Goal: Transaction & Acquisition: Purchase product/service

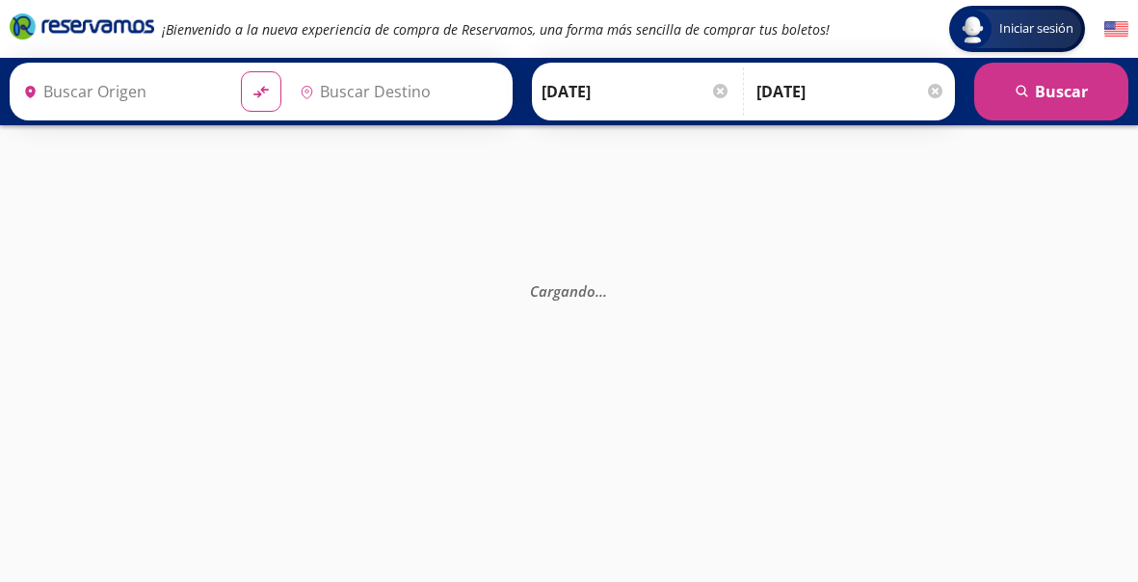
type input "[GEOGRAPHIC_DATA], [GEOGRAPHIC_DATA]"
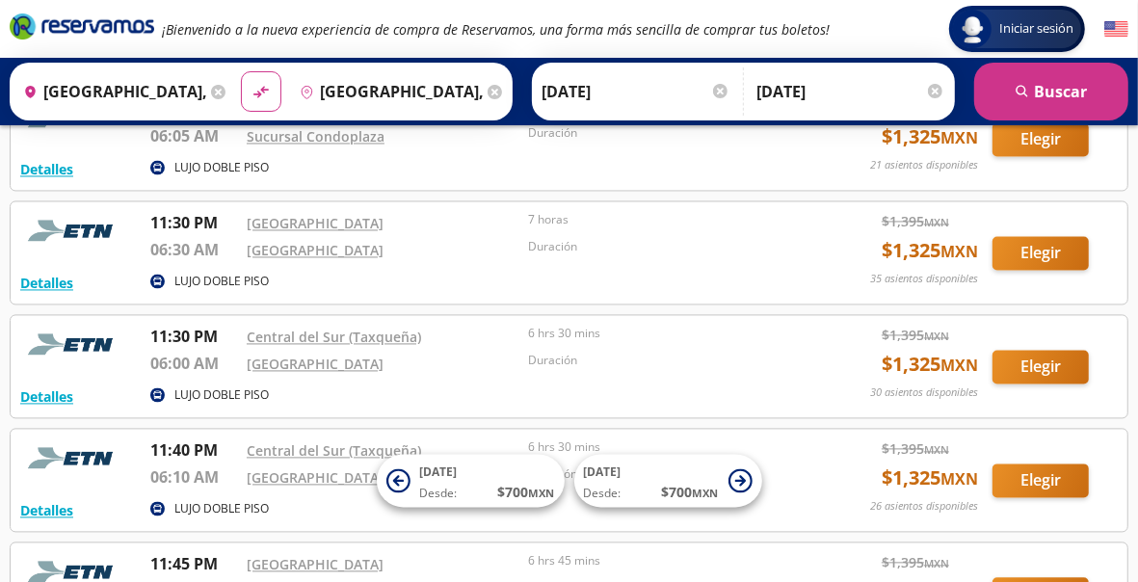
scroll to position [2304, 0]
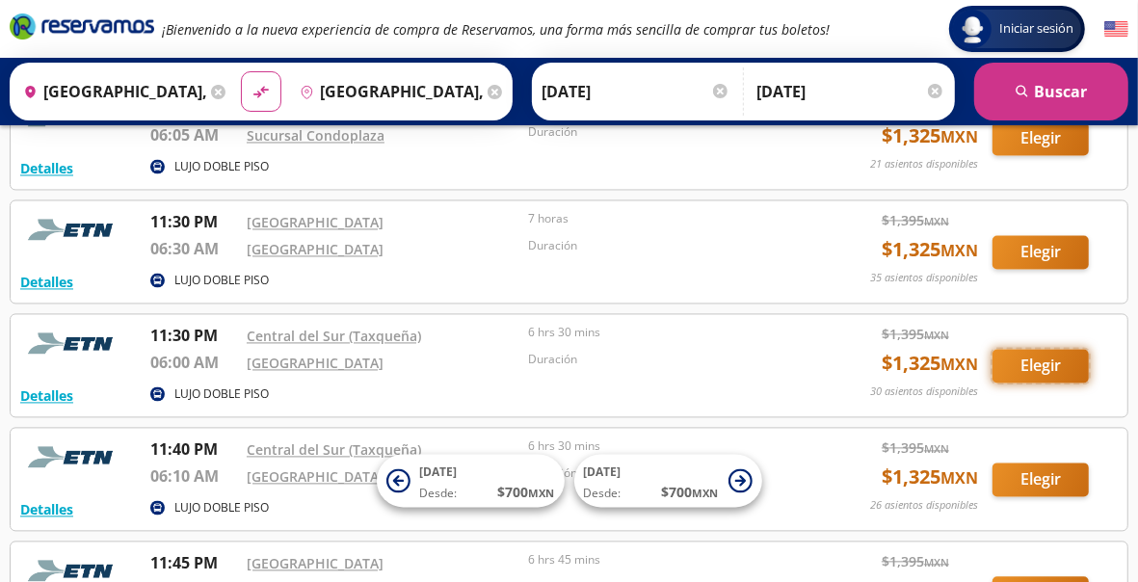
click at [1038, 350] on button "Elegir" at bounding box center [1040, 366] width 96 height 34
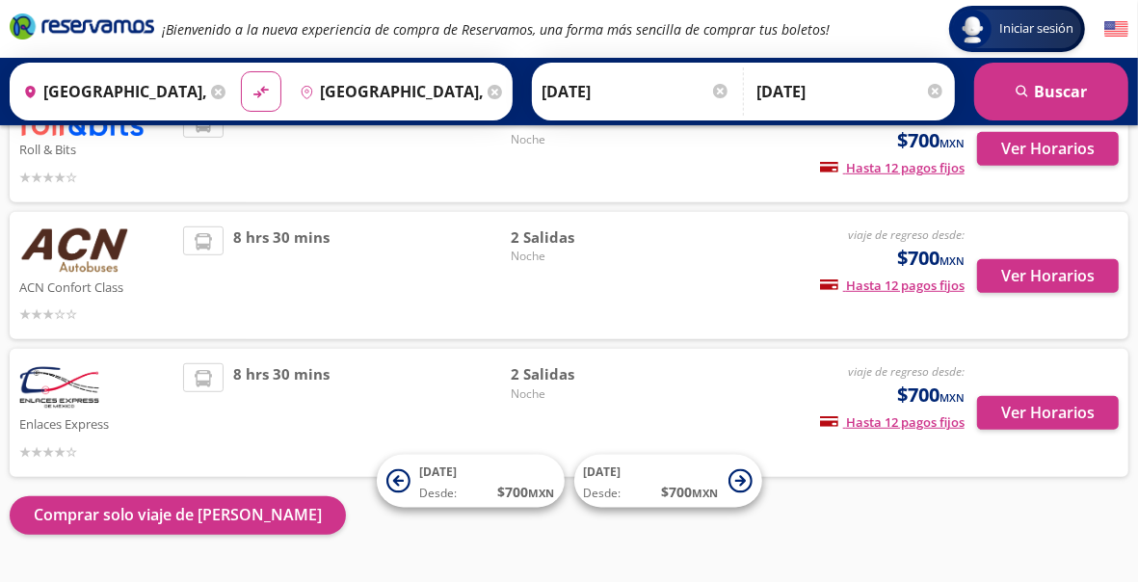
scroll to position [704, 0]
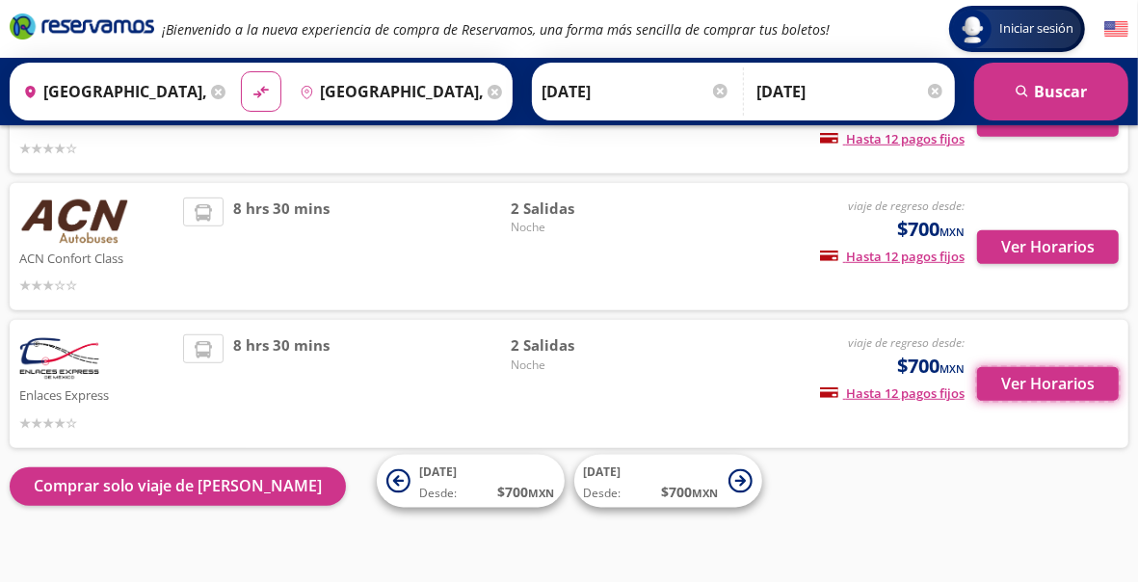
click at [1038, 367] on button "Ver Horarios" at bounding box center [1048, 384] width 142 height 34
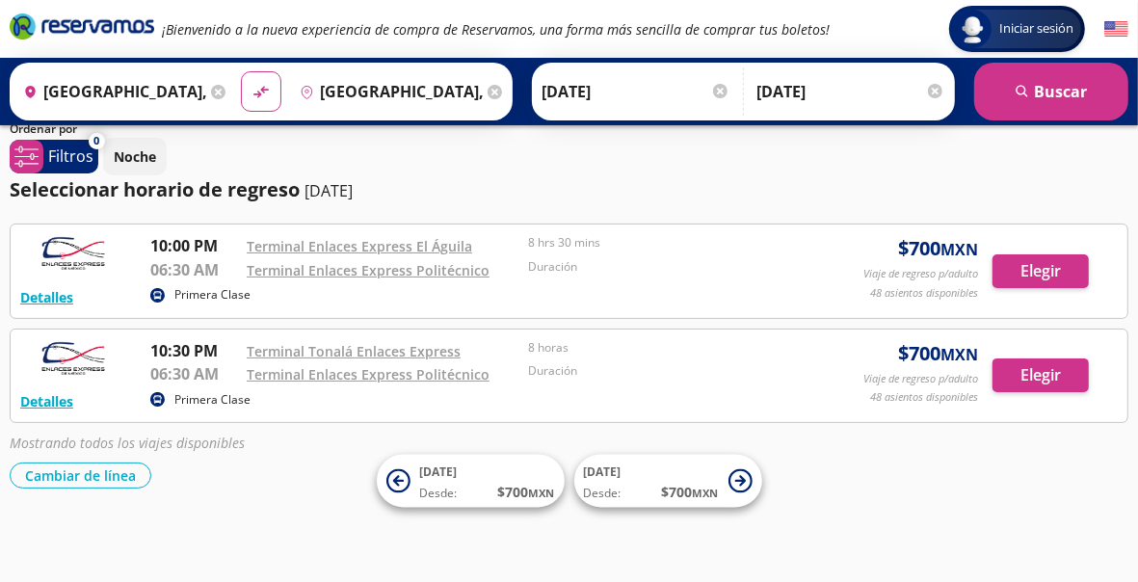
scroll to position [123, 0]
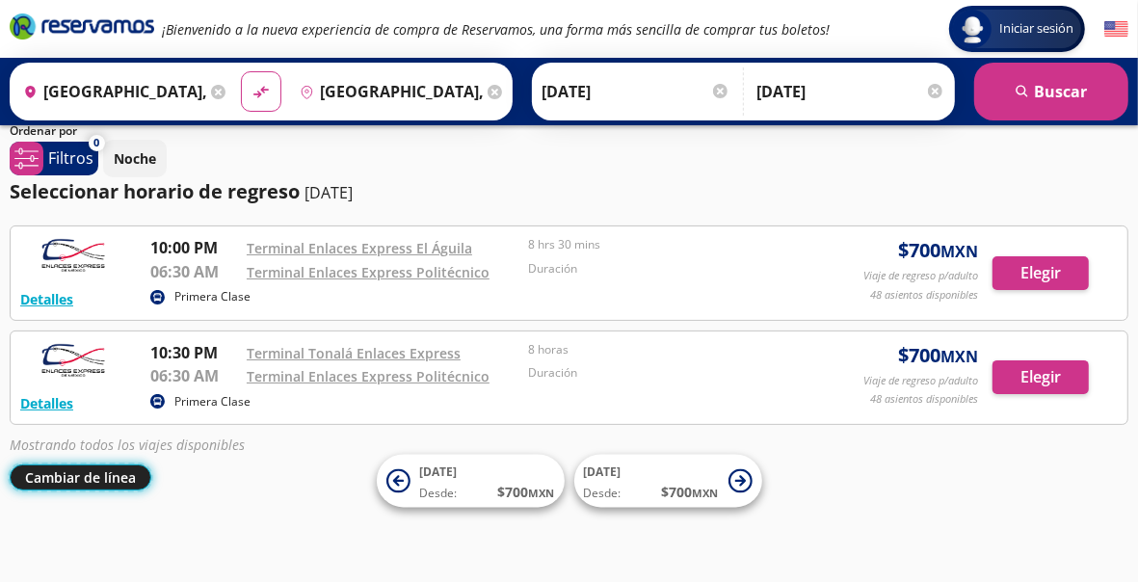
click at [92, 467] on button "Cambiar de línea" at bounding box center [81, 477] width 142 height 26
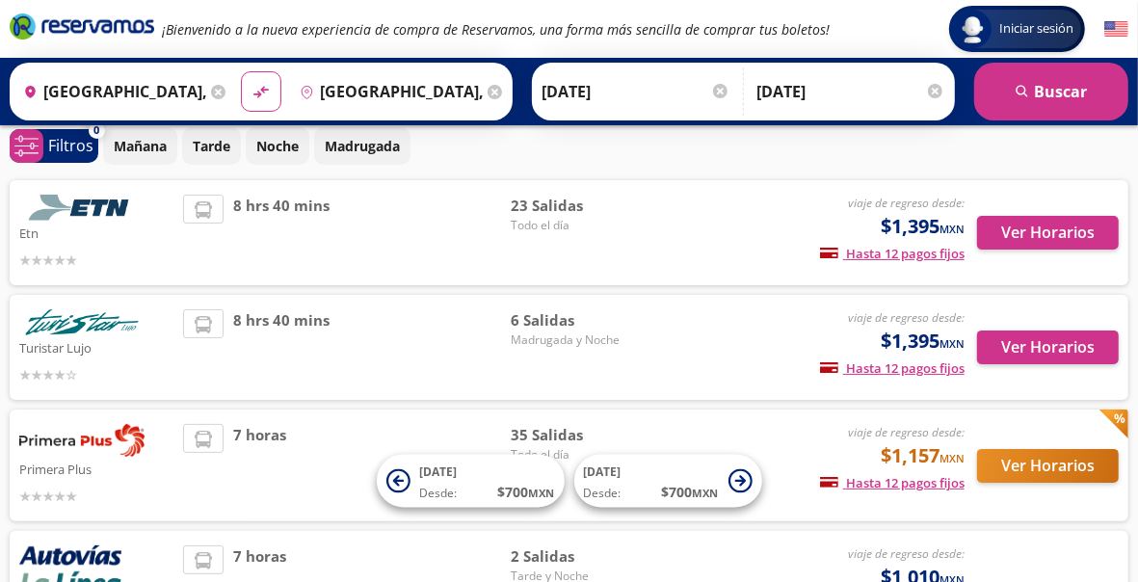
scroll to position [85, 0]
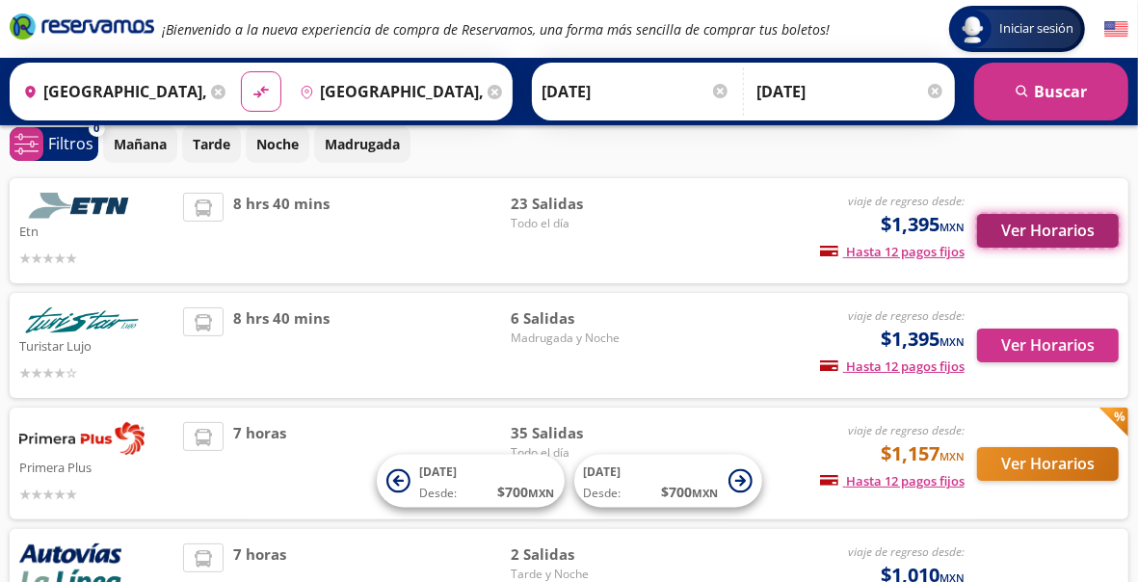
click at [1040, 232] on button "Ver Horarios" at bounding box center [1048, 231] width 142 height 34
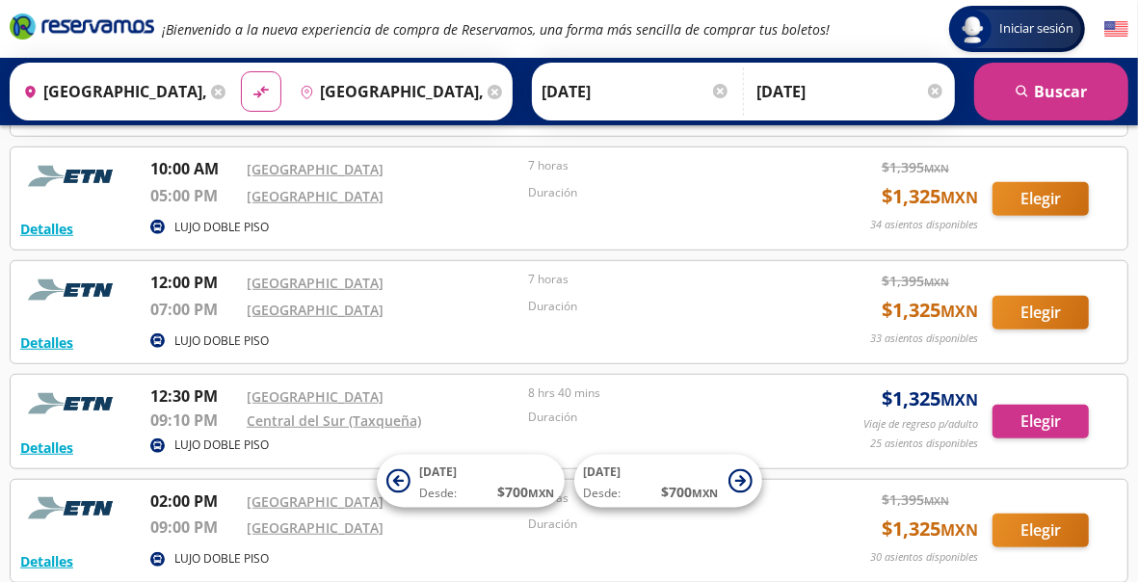
scroll to position [747, 0]
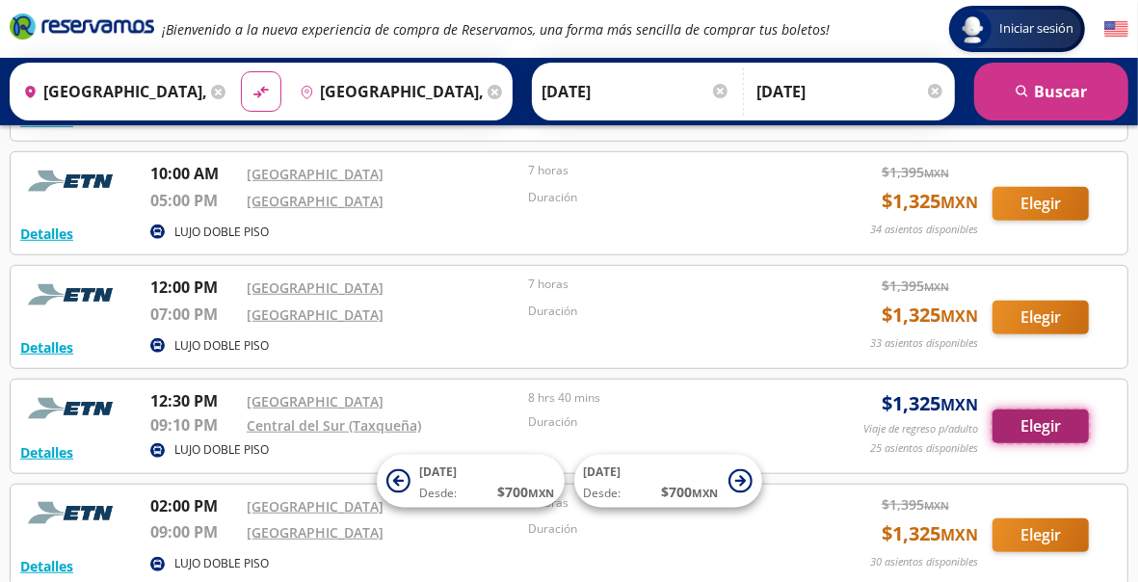
click at [1038, 419] on button "Elegir" at bounding box center [1040, 426] width 96 height 34
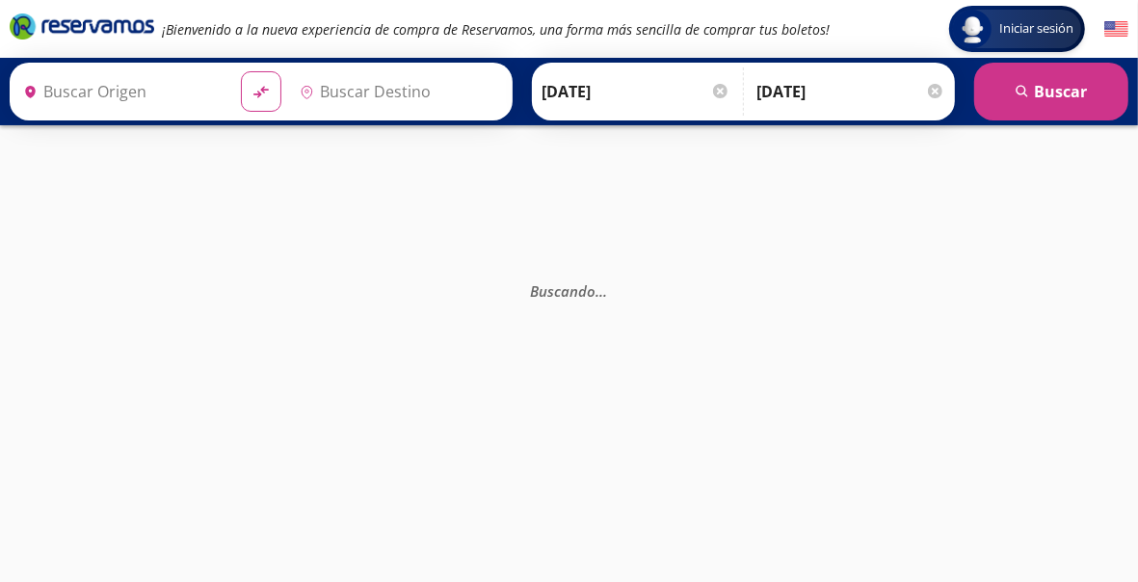
type input "[GEOGRAPHIC_DATA], [GEOGRAPHIC_DATA]"
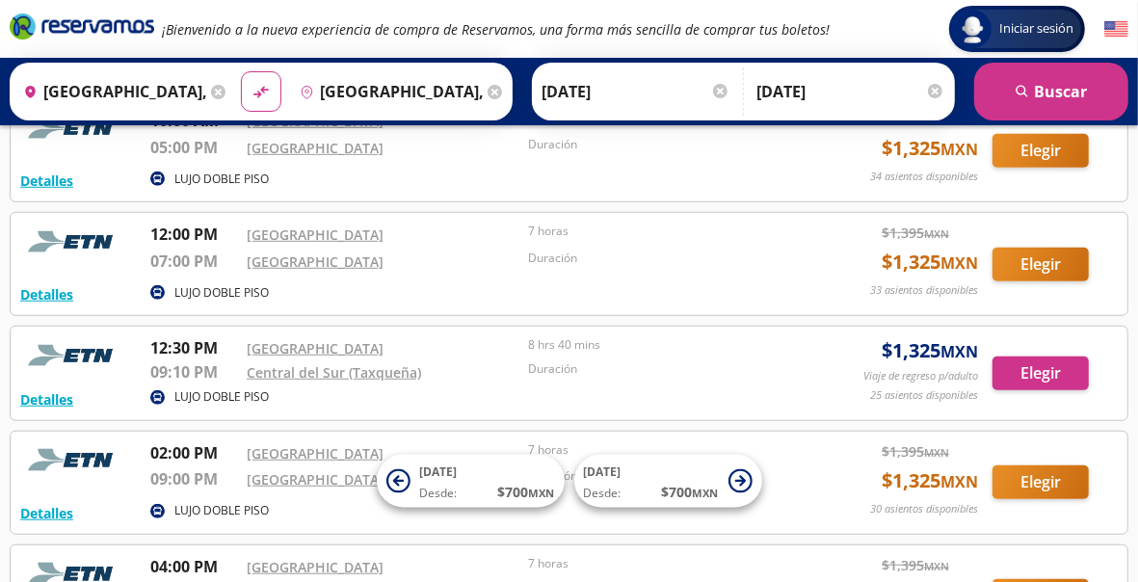
scroll to position [801, 0]
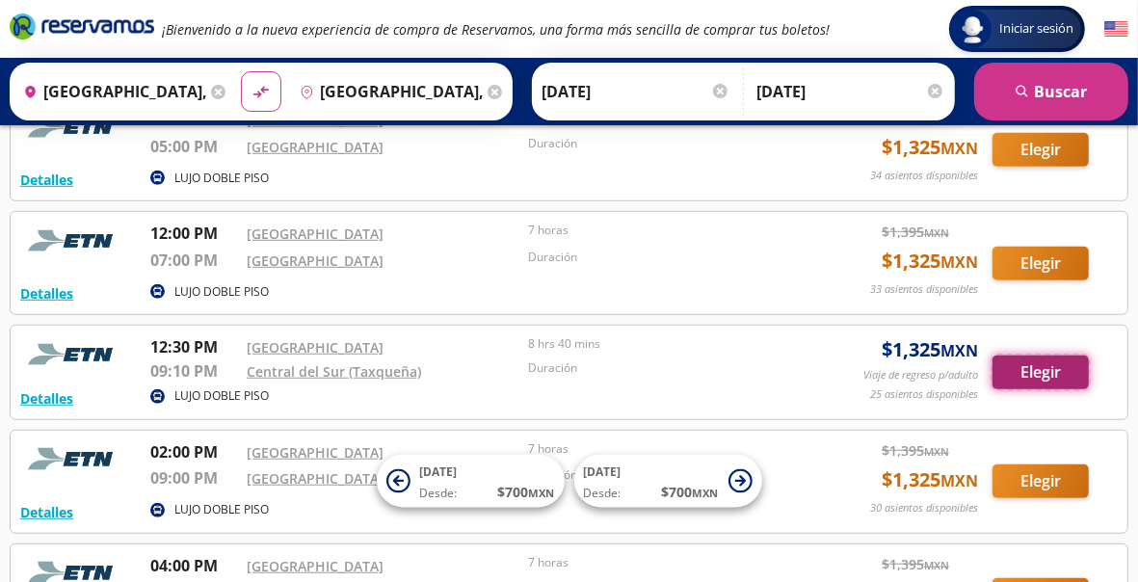
click at [1054, 373] on button "Elegir" at bounding box center [1040, 372] width 96 height 34
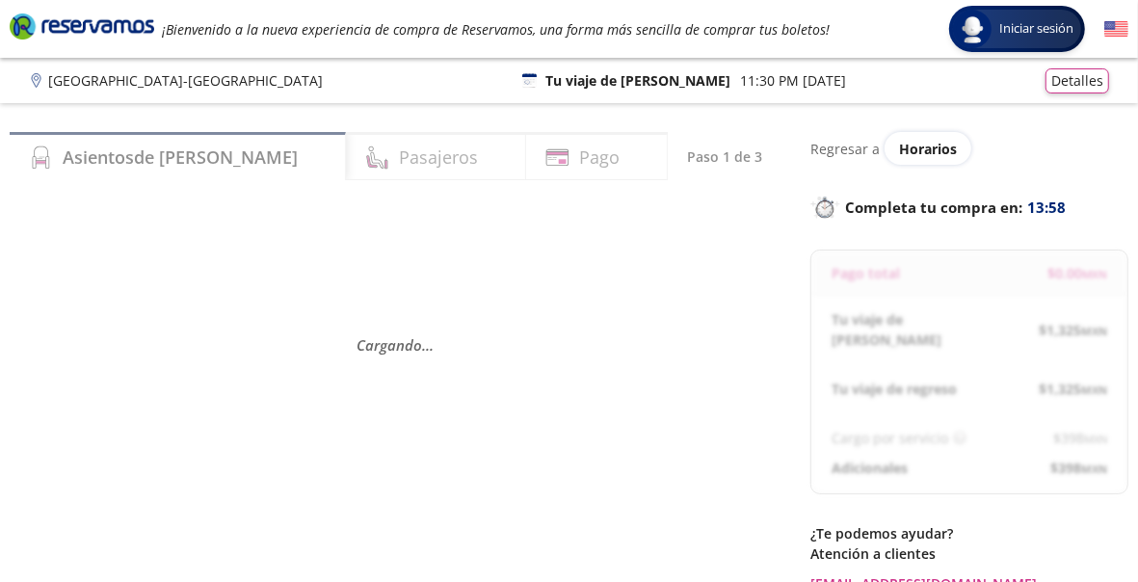
click at [1054, 379] on span "$ 1,325 MXN" at bounding box center [1072, 389] width 68 height 20
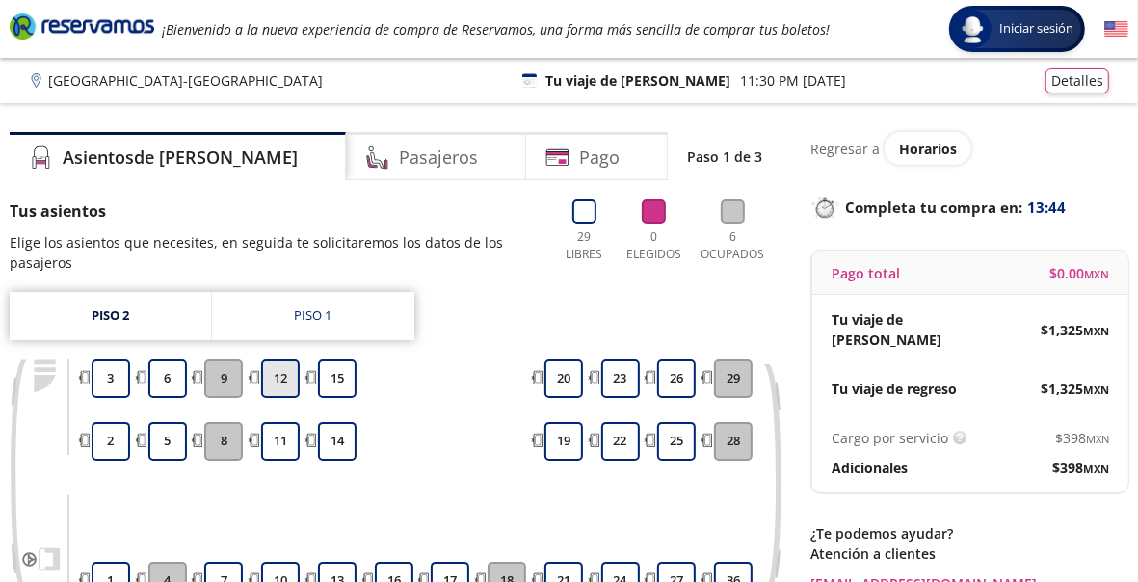
click at [284, 390] on button "12" at bounding box center [280, 378] width 39 height 39
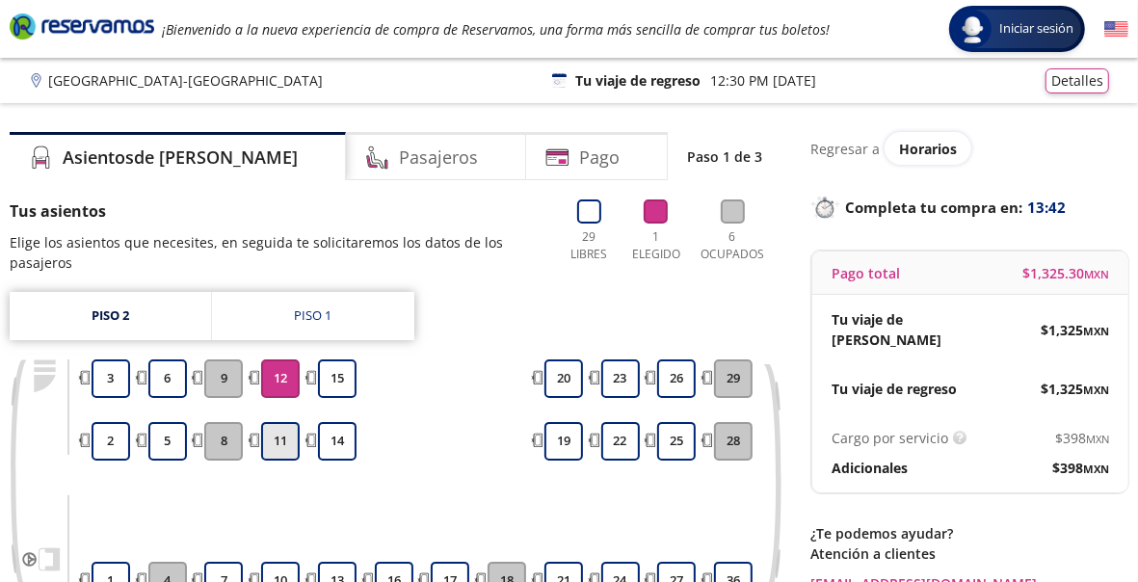
click at [283, 446] on button "11" at bounding box center [280, 441] width 39 height 39
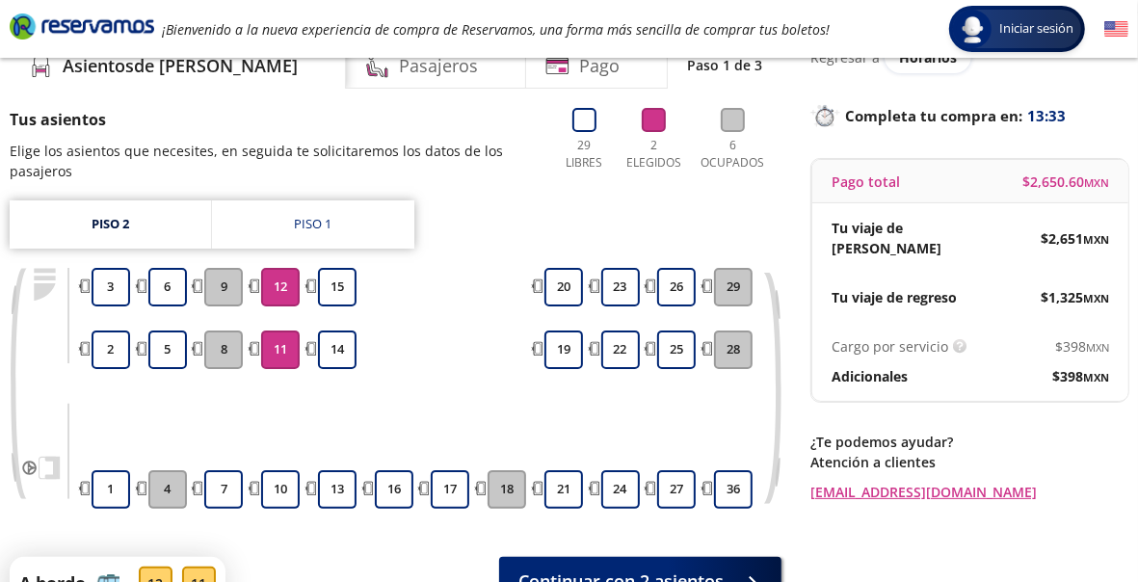
scroll to position [98, 0]
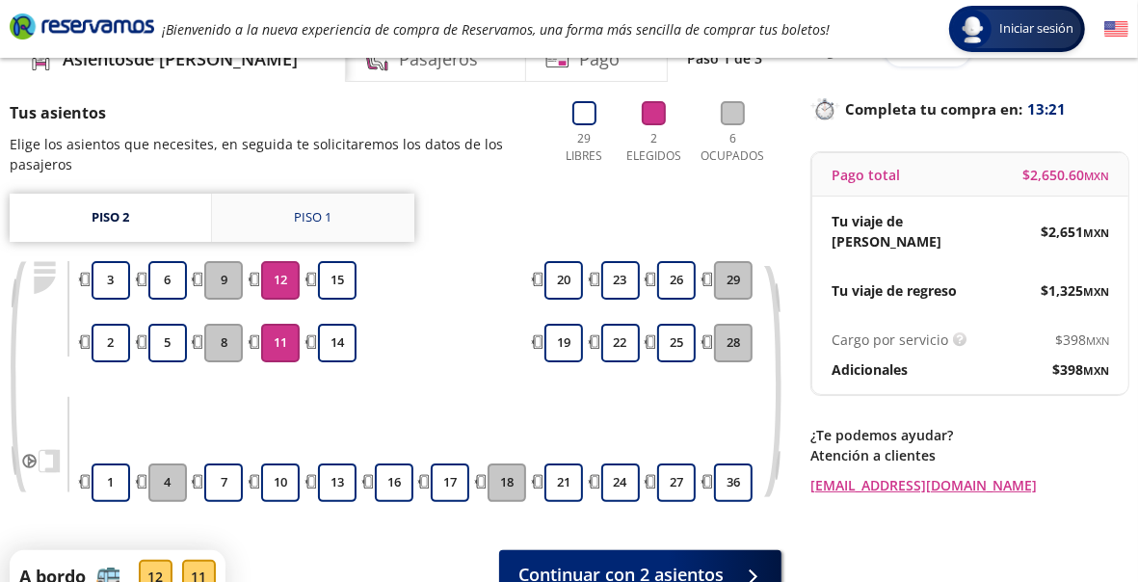
click at [343, 214] on link "Piso 1" at bounding box center [313, 218] width 202 height 48
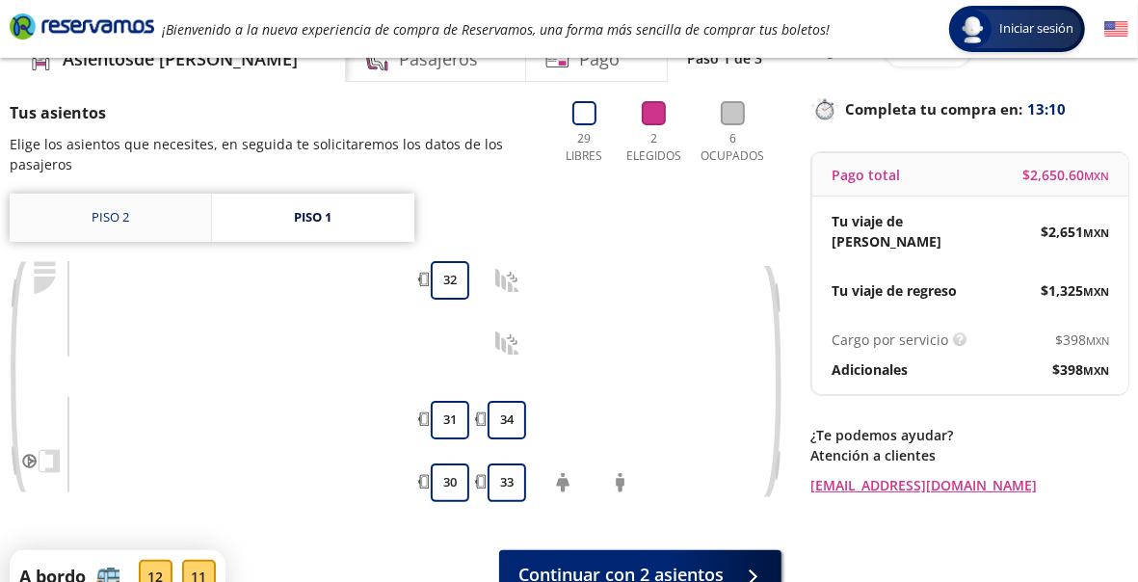
click at [136, 221] on link "Piso 2" at bounding box center [110, 218] width 201 height 48
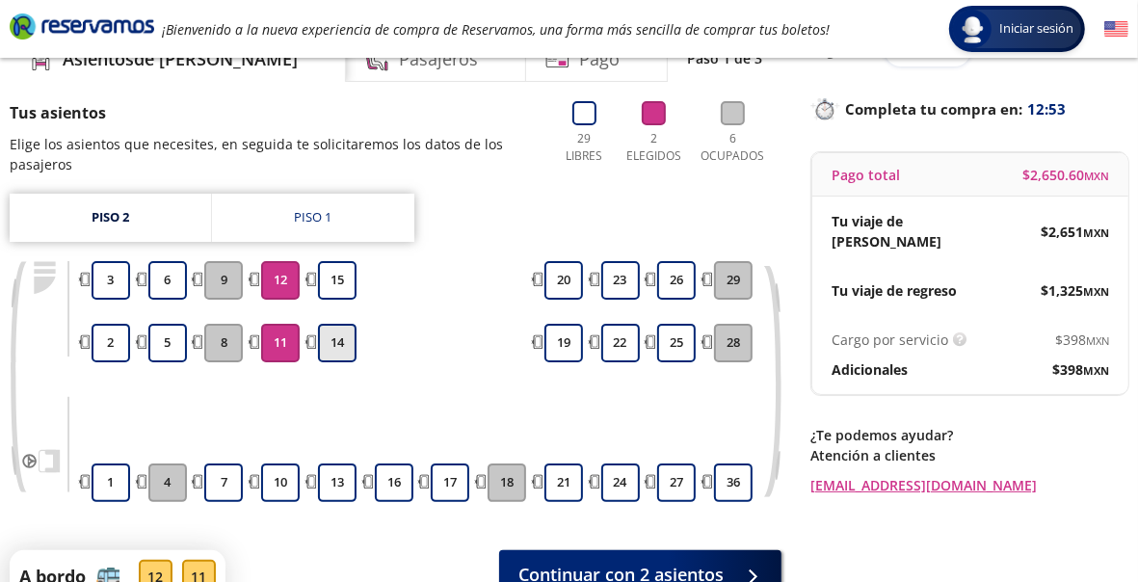
click at [330, 344] on button "14" at bounding box center [337, 343] width 39 height 39
click at [342, 286] on button "15" at bounding box center [337, 280] width 39 height 39
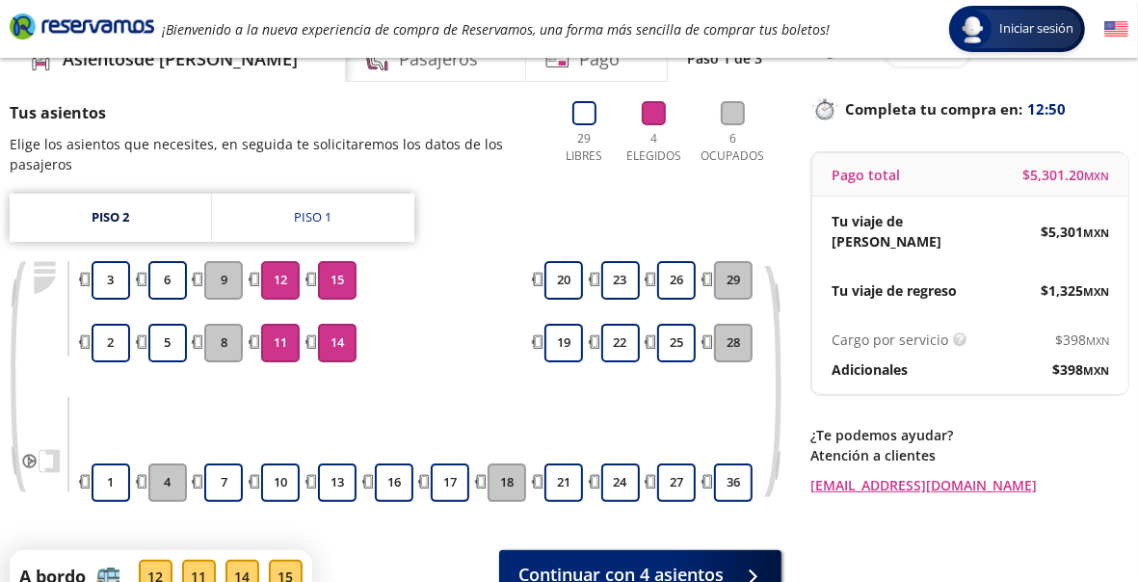
click at [279, 282] on button "12" at bounding box center [280, 280] width 39 height 39
click at [285, 332] on button "11" at bounding box center [280, 343] width 39 height 39
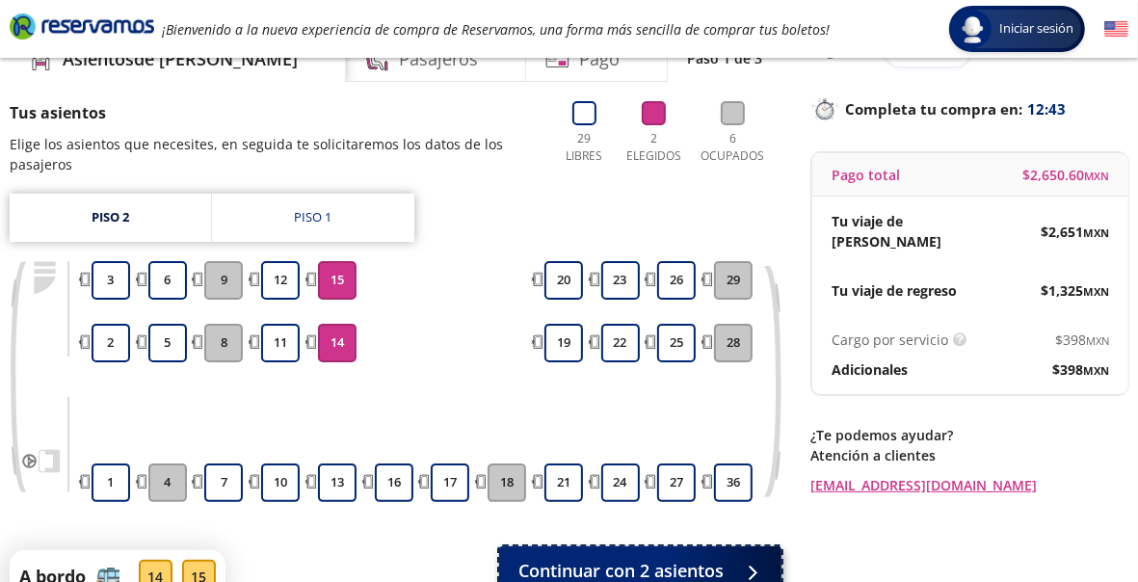
click at [653, 559] on span "Continuar con 2 asientos" at bounding box center [620, 571] width 205 height 26
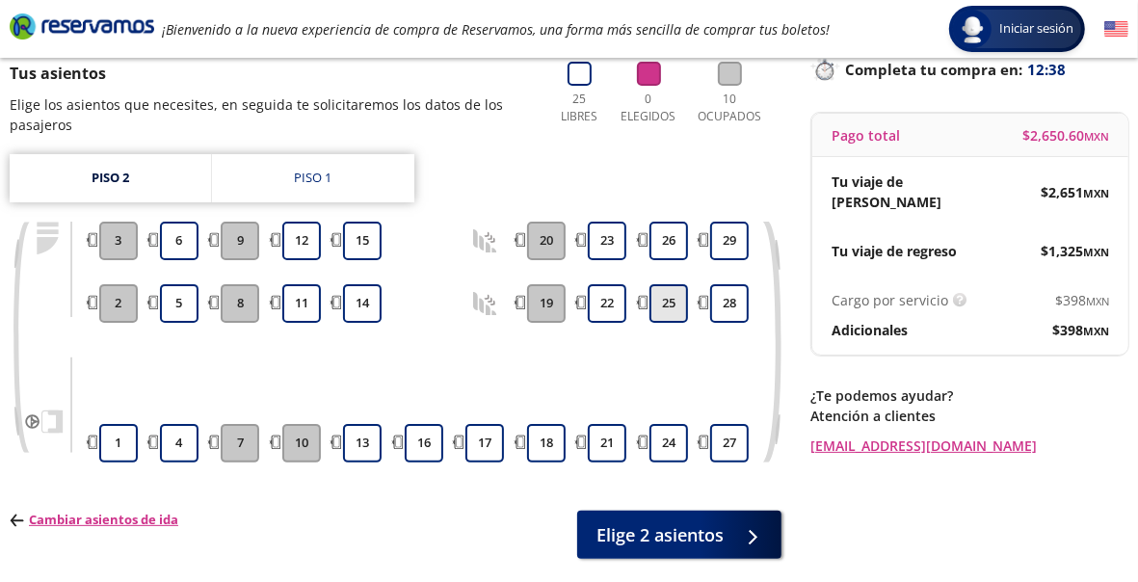
scroll to position [140, 0]
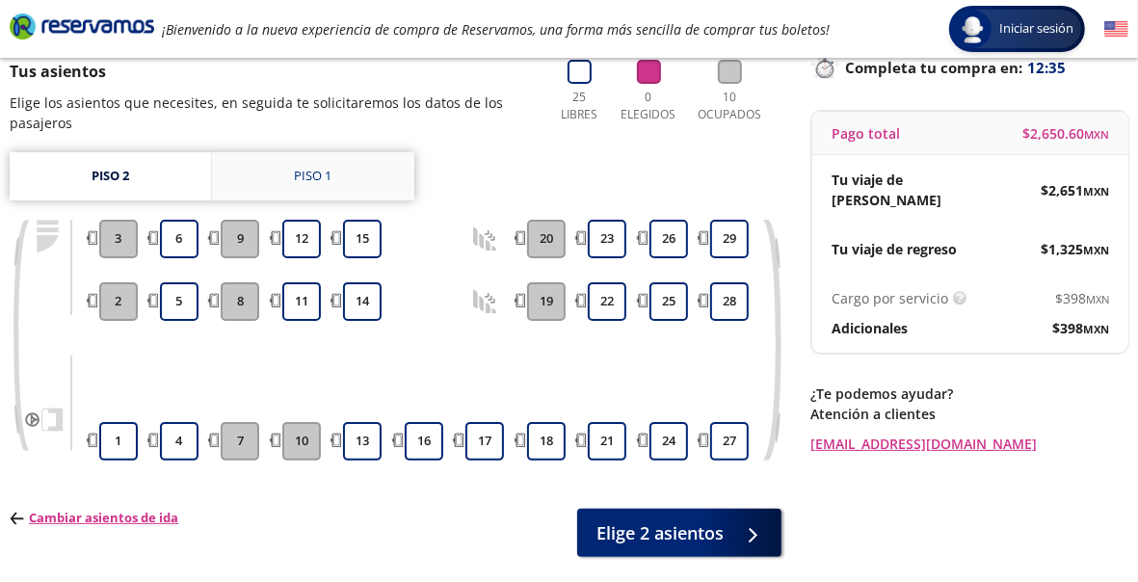
click at [304, 186] on link "Piso 1" at bounding box center [313, 176] width 202 height 48
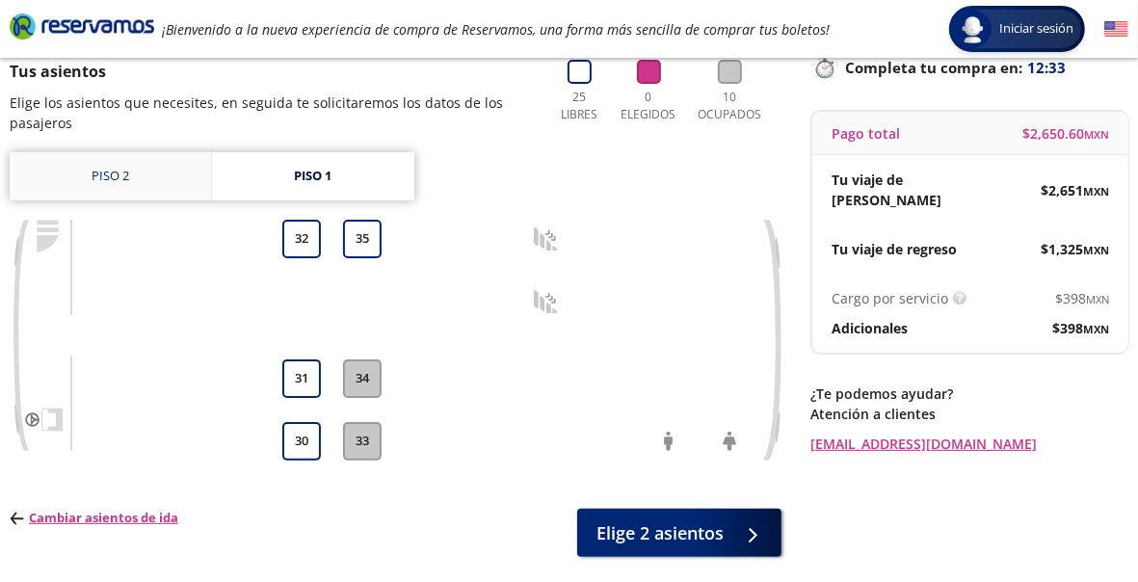
click at [157, 174] on link "Piso 2" at bounding box center [110, 176] width 201 height 48
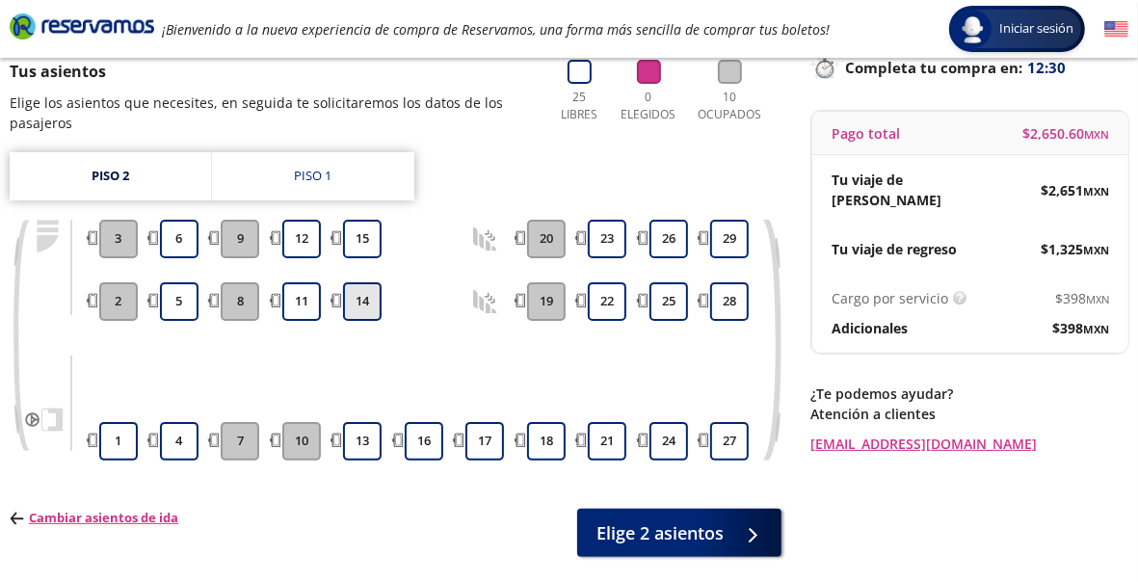
click at [361, 297] on button "14" at bounding box center [362, 301] width 39 height 39
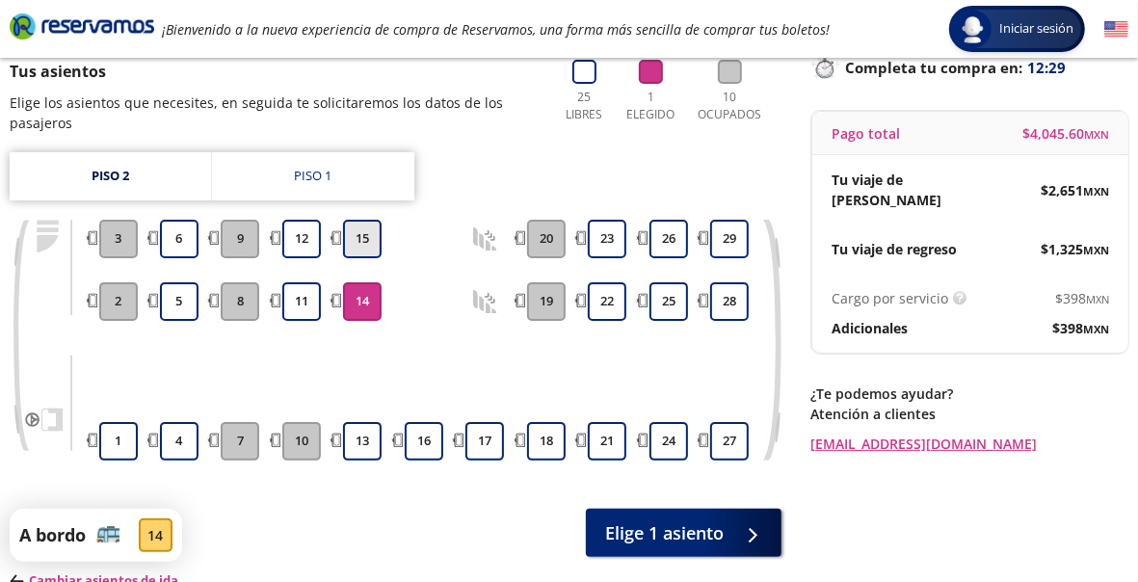
click at [369, 239] on button "15" at bounding box center [362, 239] width 39 height 39
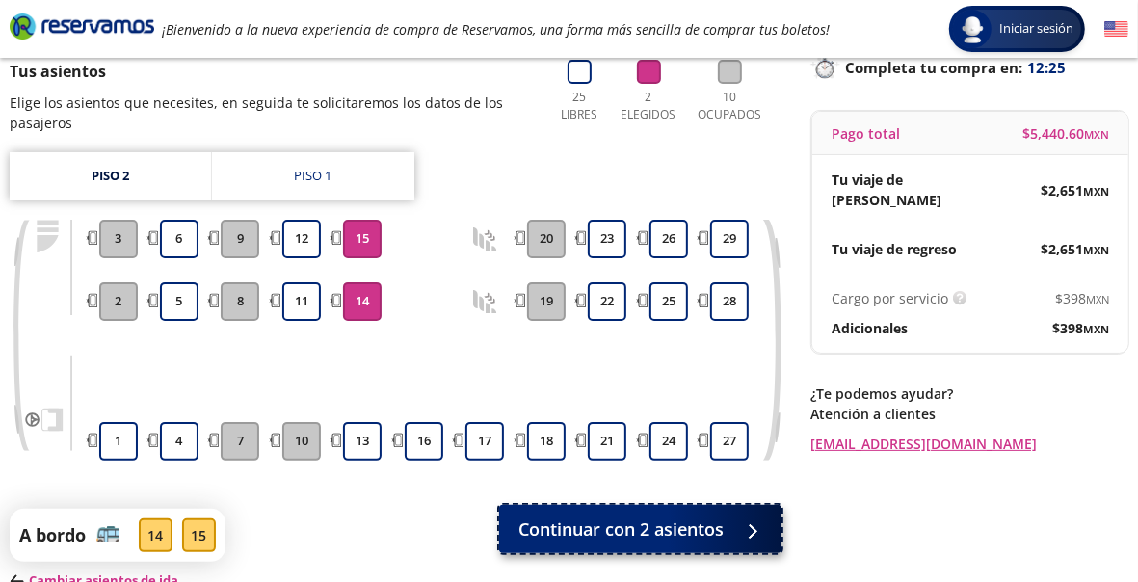
click at [646, 524] on span "Continuar con 2 asientos" at bounding box center [620, 529] width 205 height 26
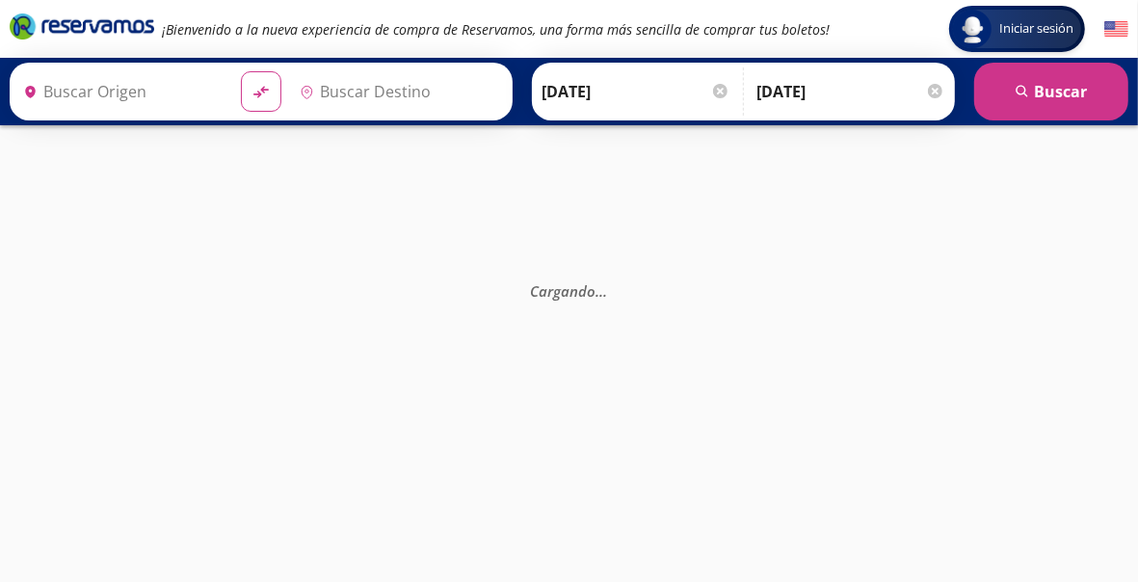
type input "Central del Sur (taxqueña), [GEOGRAPHIC_DATA]"
type input "[GEOGRAPHIC_DATA], [GEOGRAPHIC_DATA]"
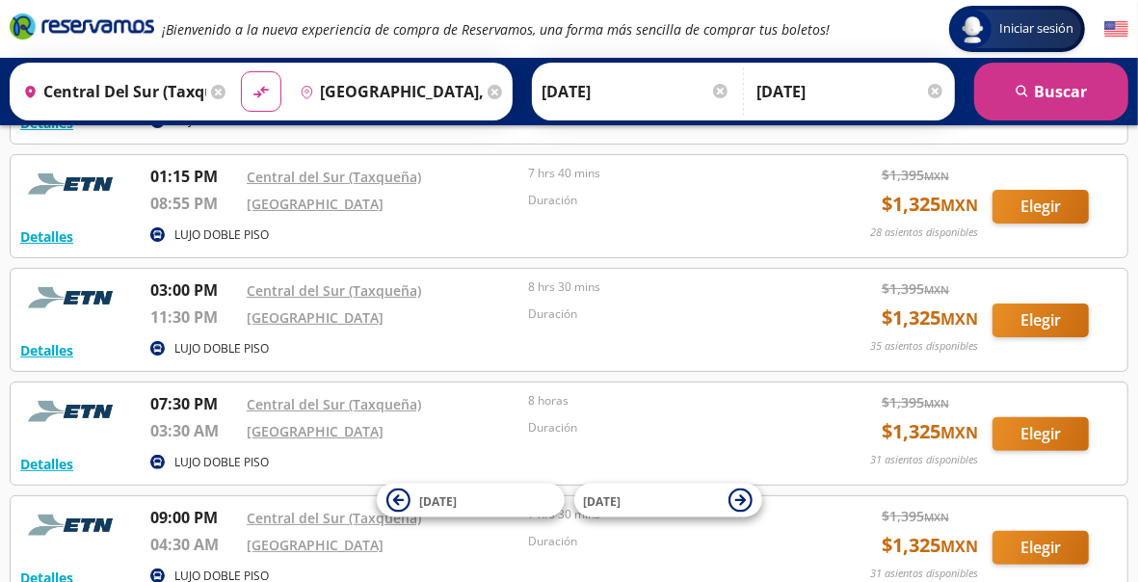
scroll to position [196, 0]
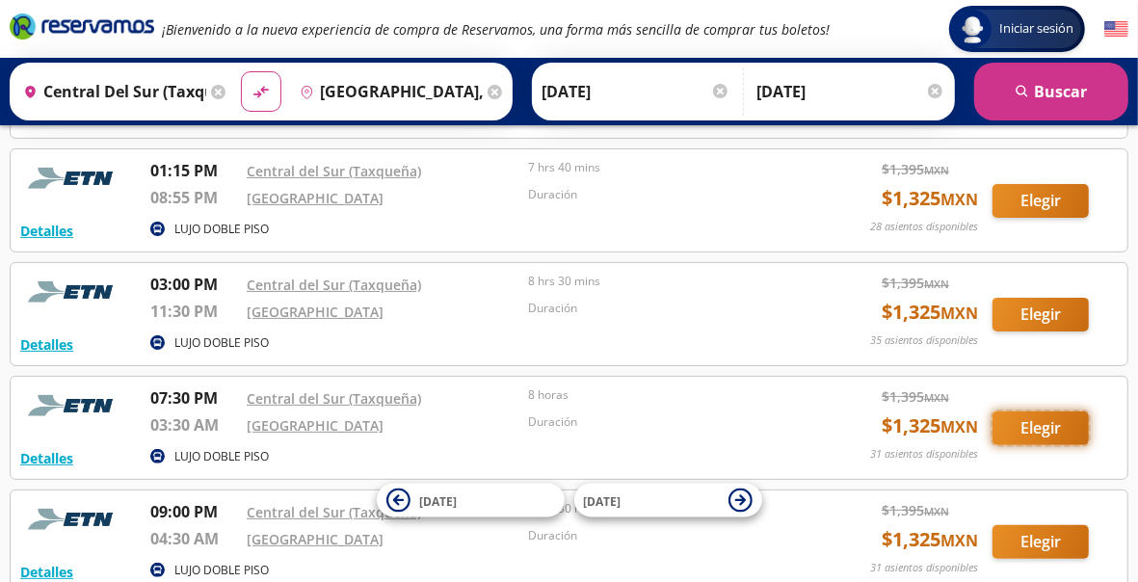
click at [1044, 422] on button "Elegir" at bounding box center [1040, 428] width 96 height 34
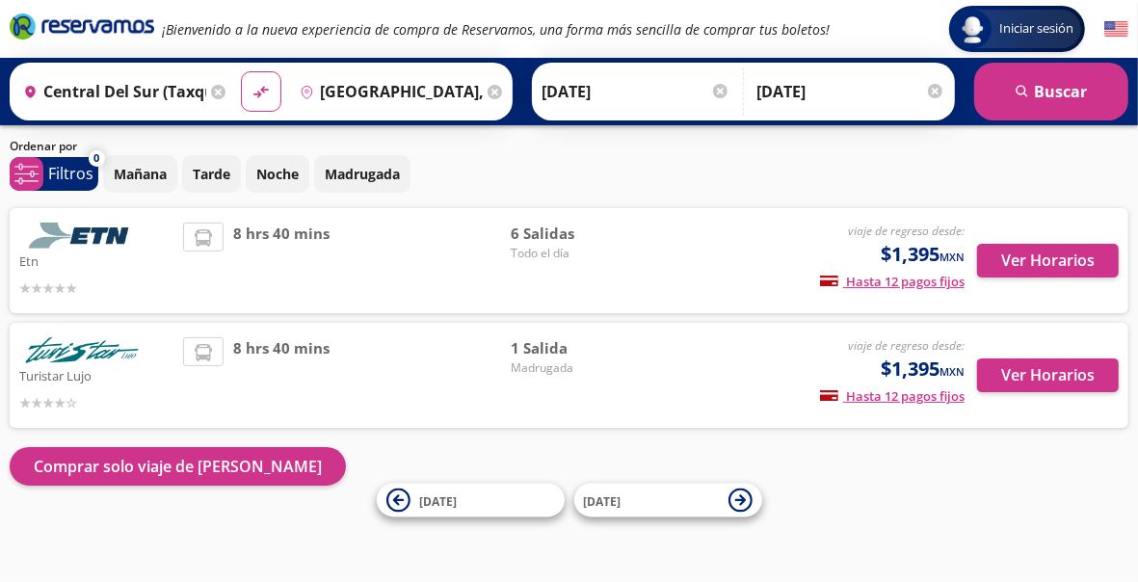
scroll to position [54, 0]
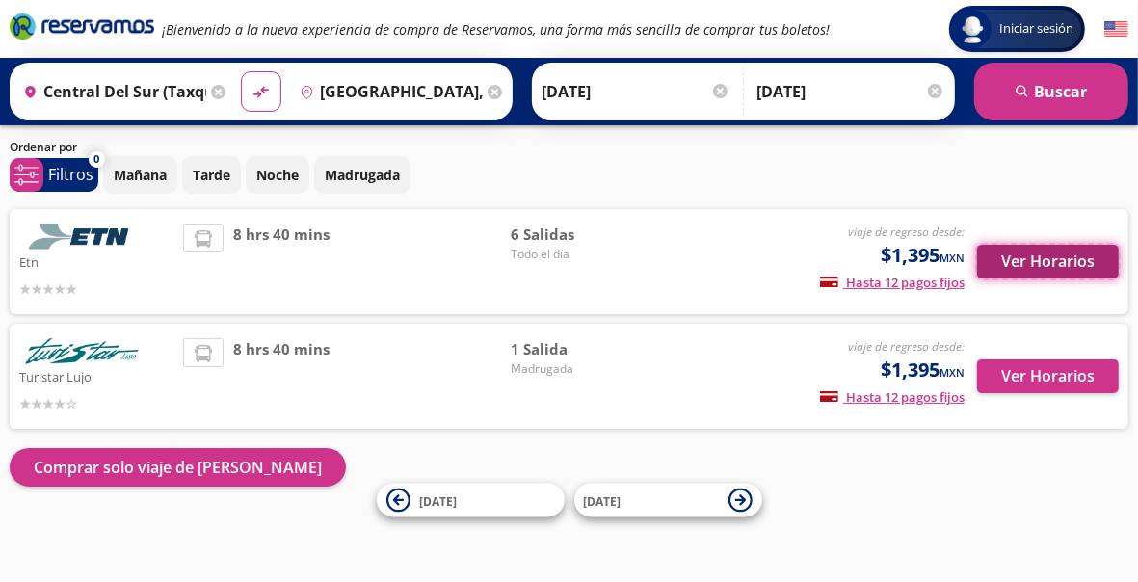
click at [1044, 265] on button "Ver Horarios" at bounding box center [1048, 262] width 142 height 34
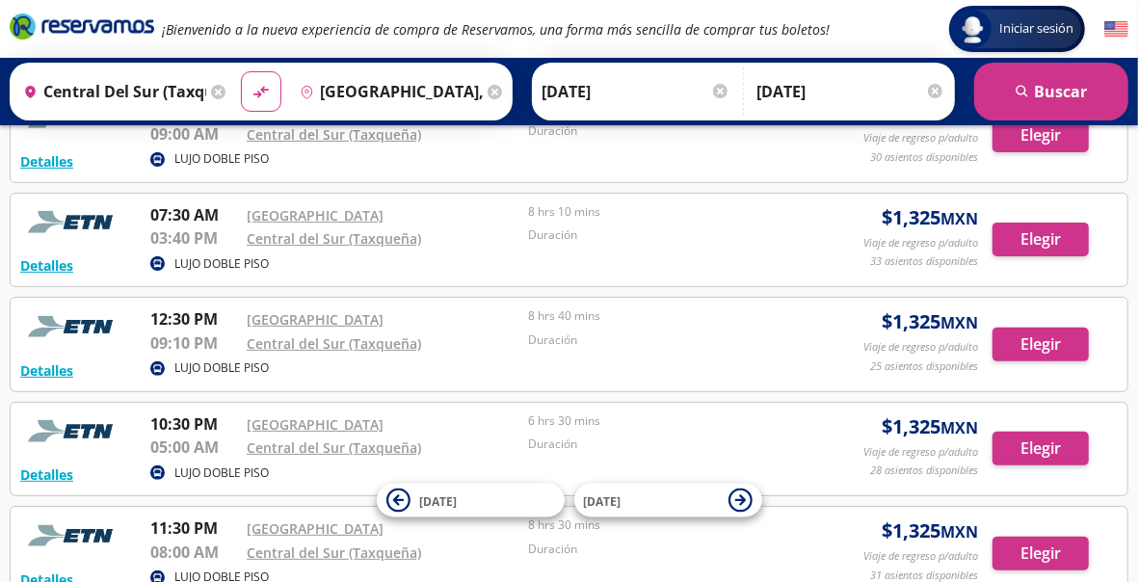
scroll to position [262, 0]
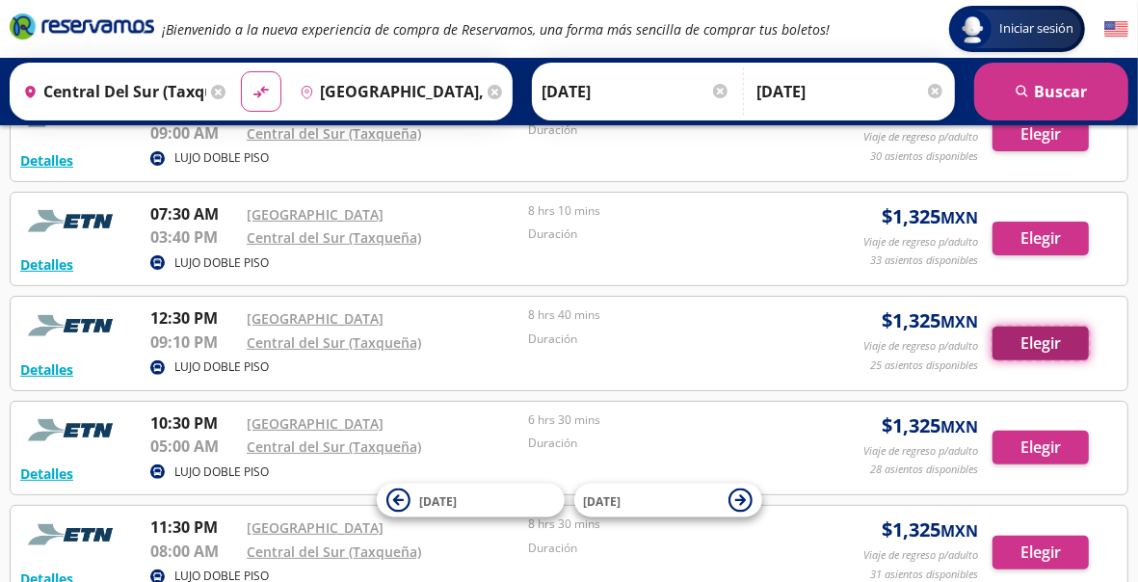
click at [1053, 337] on button "Elegir" at bounding box center [1040, 344] width 96 height 34
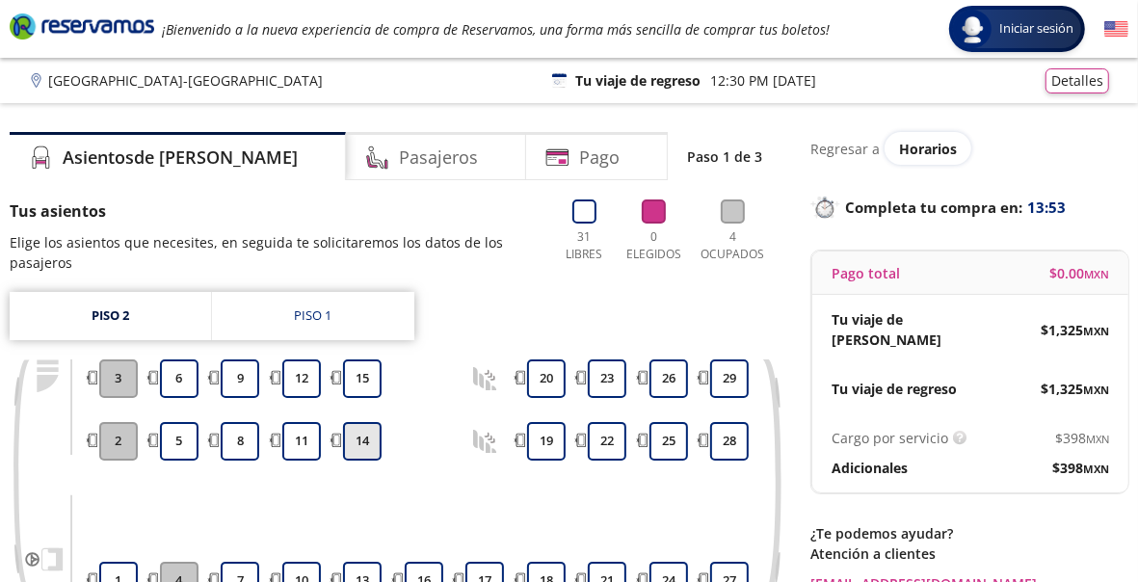
drag, startPoint x: 367, startPoint y: 380, endPoint x: 361, endPoint y: 446, distance: 66.7
click at [361, 446] on div "13 14 15" at bounding box center [362, 479] width 46 height 241
click at [361, 446] on button "14" at bounding box center [362, 441] width 39 height 39
click at [366, 377] on button "15" at bounding box center [362, 378] width 39 height 39
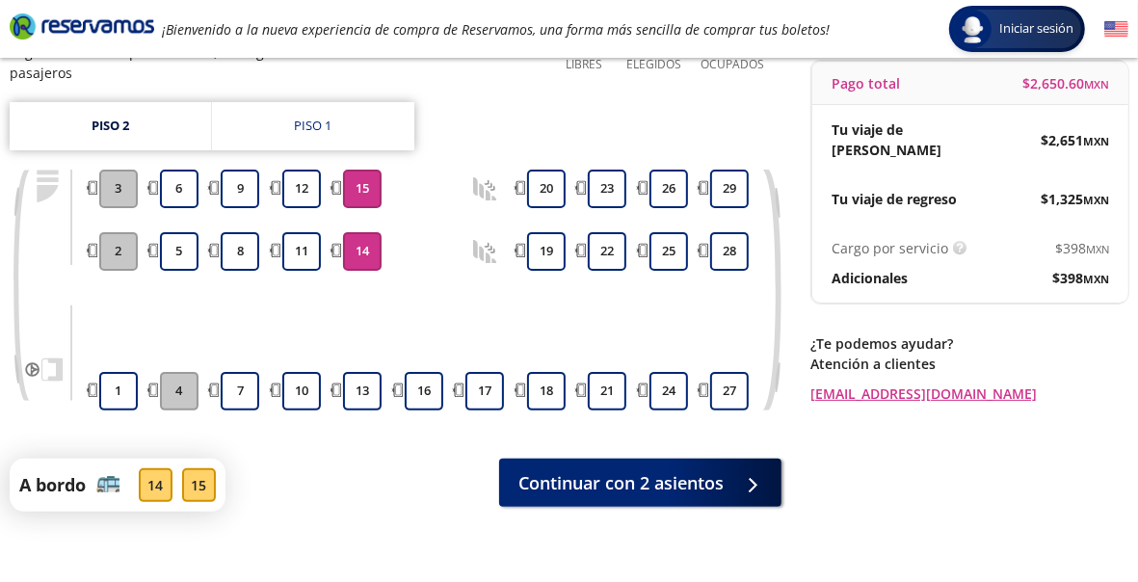
scroll to position [191, 0]
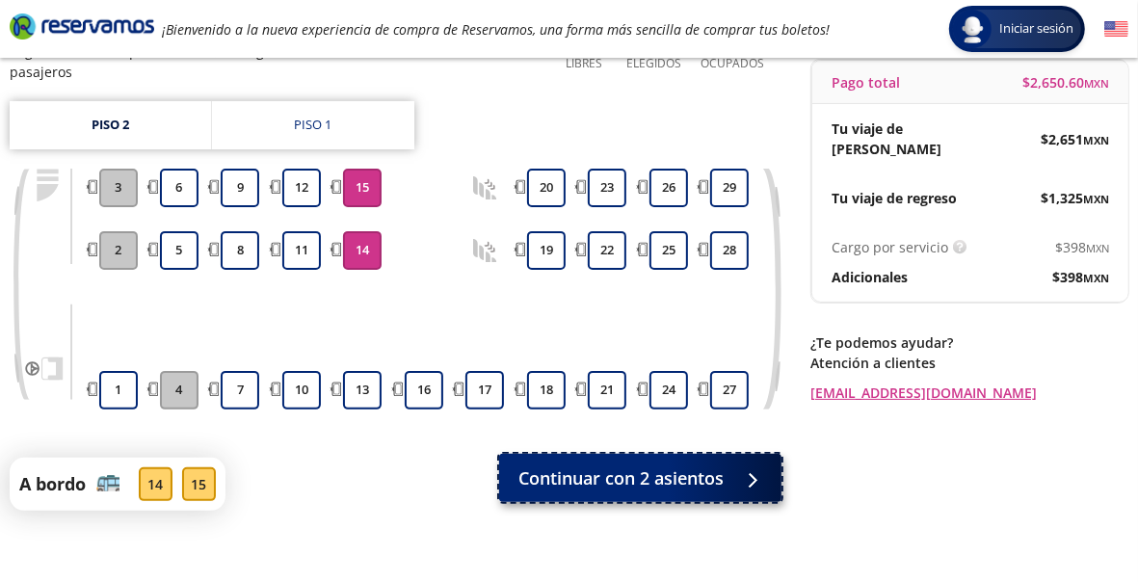
click at [739, 484] on div at bounding box center [747, 478] width 29 height 24
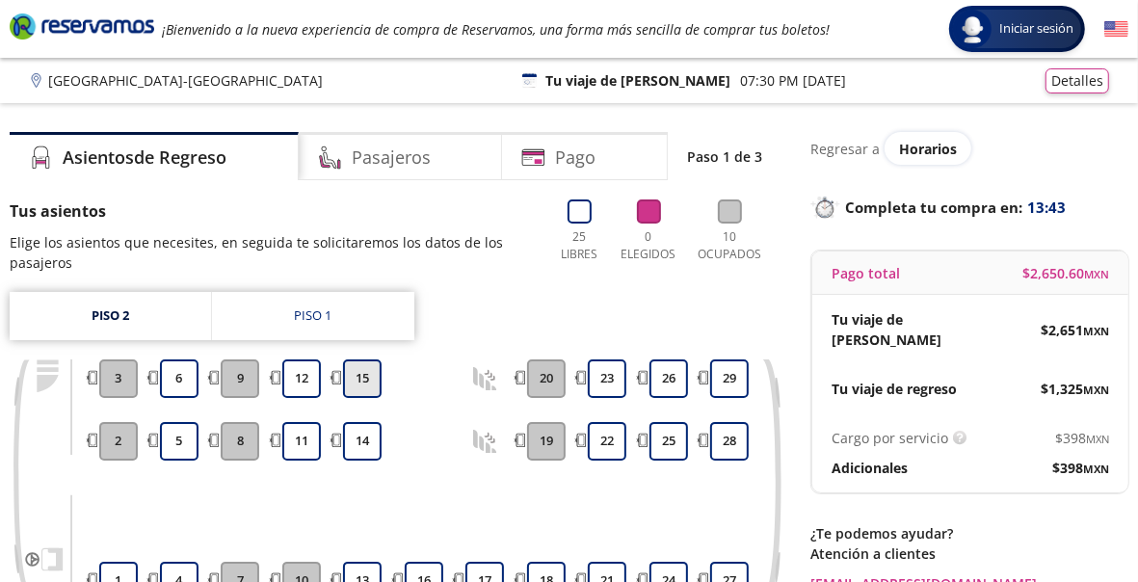
click at [372, 379] on button "15" at bounding box center [362, 378] width 39 height 39
click at [356, 444] on button "14" at bounding box center [362, 441] width 39 height 39
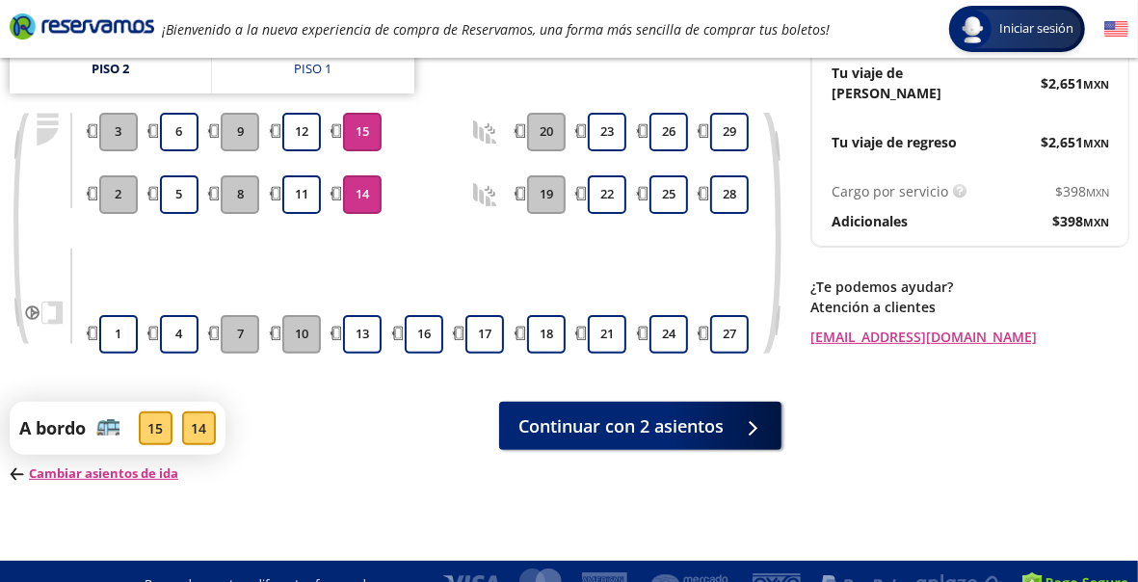
scroll to position [252, 0]
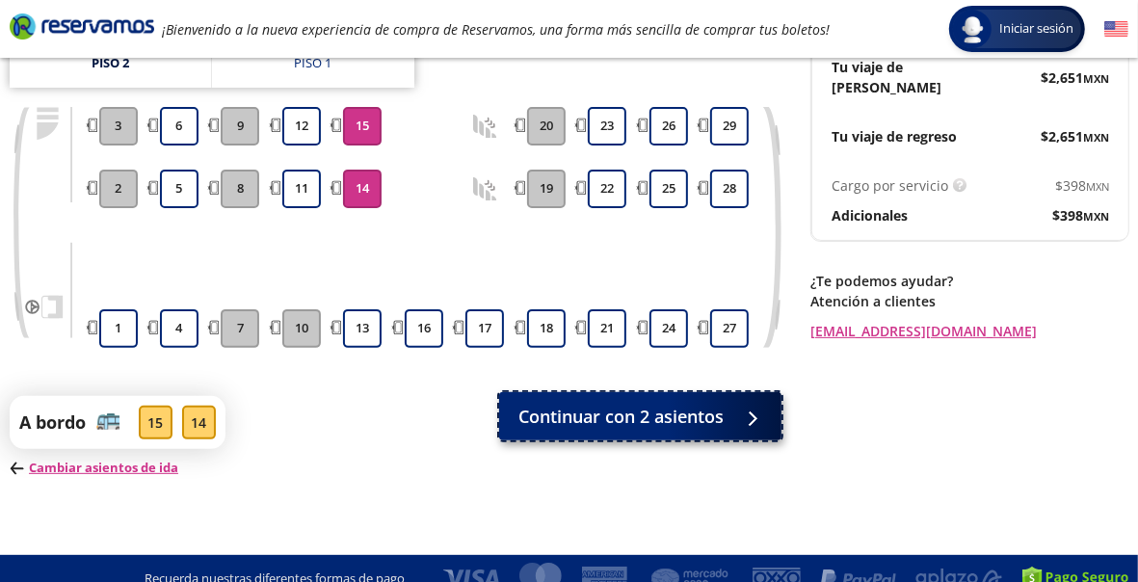
click at [703, 401] on button "Continuar con 2 asientos" at bounding box center [640, 416] width 282 height 48
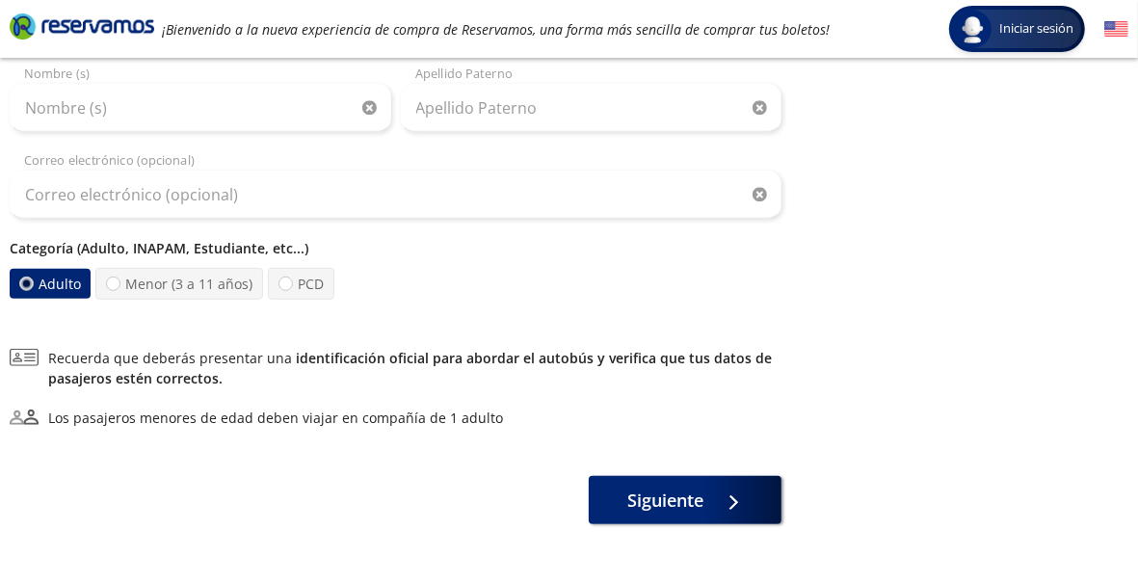
scroll to position [562, 0]
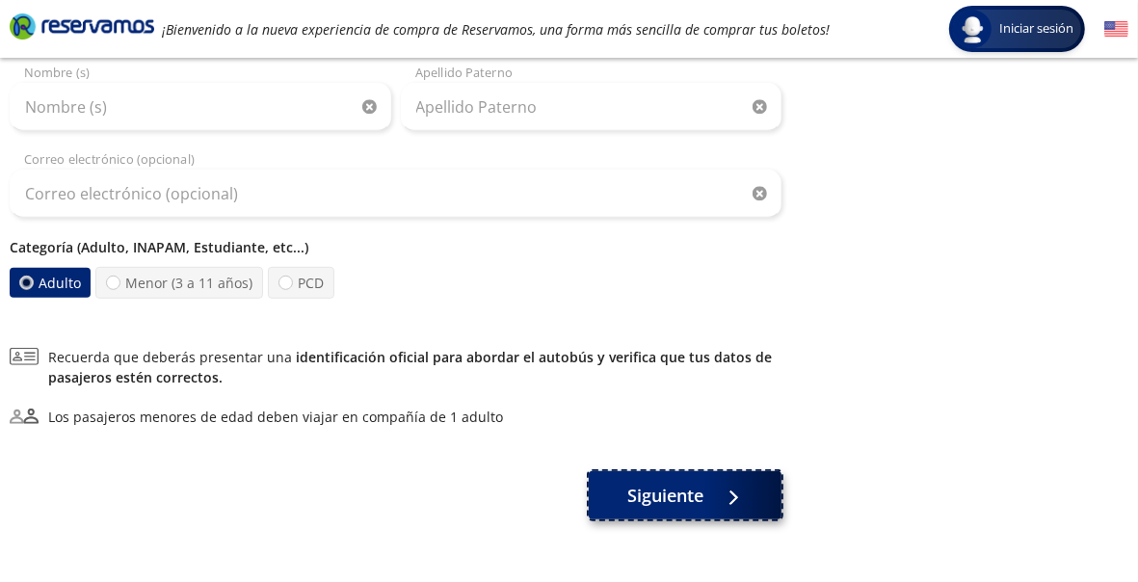
click at [695, 507] on button "Siguiente" at bounding box center [685, 495] width 193 height 48
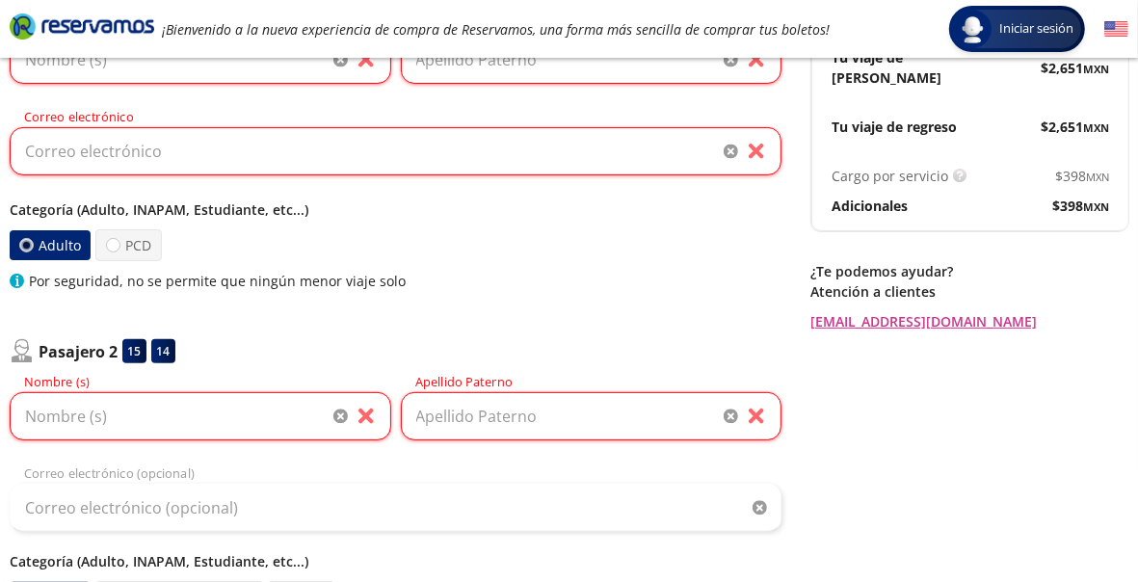
scroll to position [243, 0]
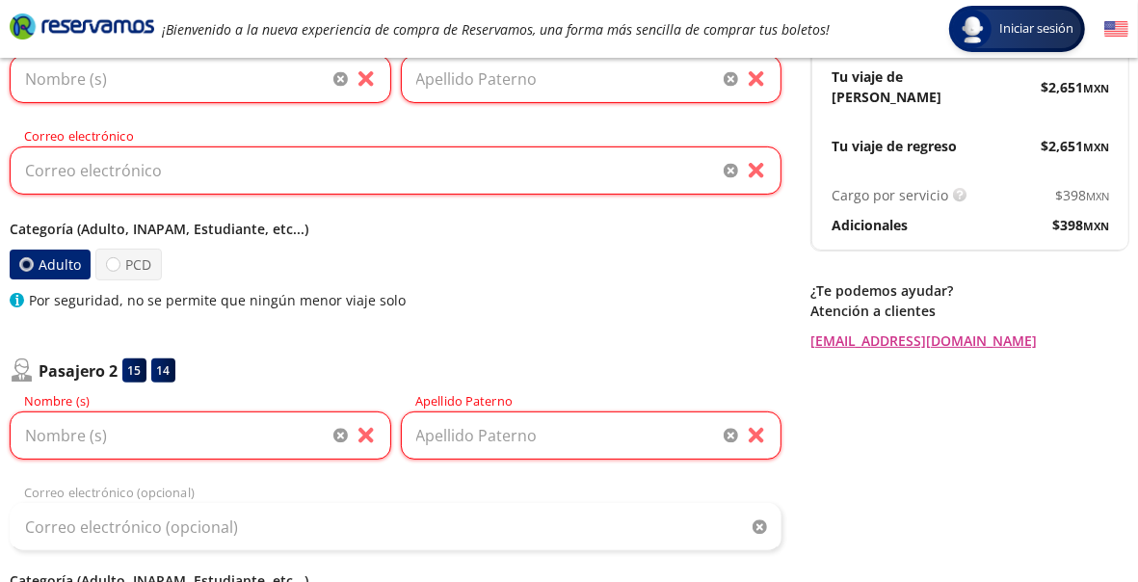
click at [249, 375] on div "Pasajero 2 15 14" at bounding box center [396, 370] width 772 height 24
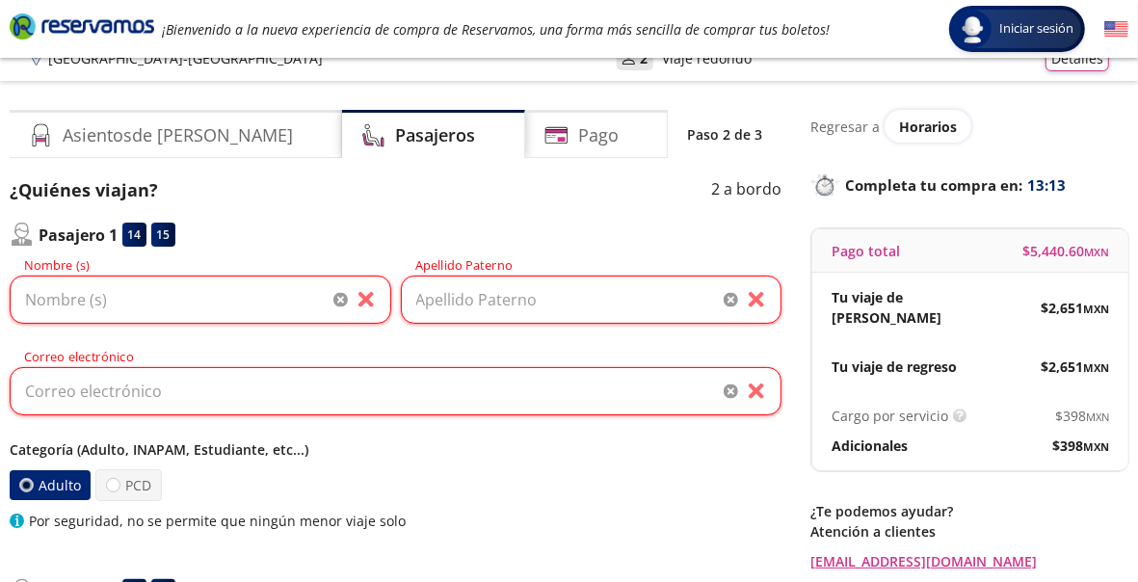
scroll to position [21, 0]
click at [233, 298] on input "Nombre (s)" at bounding box center [200, 300] width 381 height 48
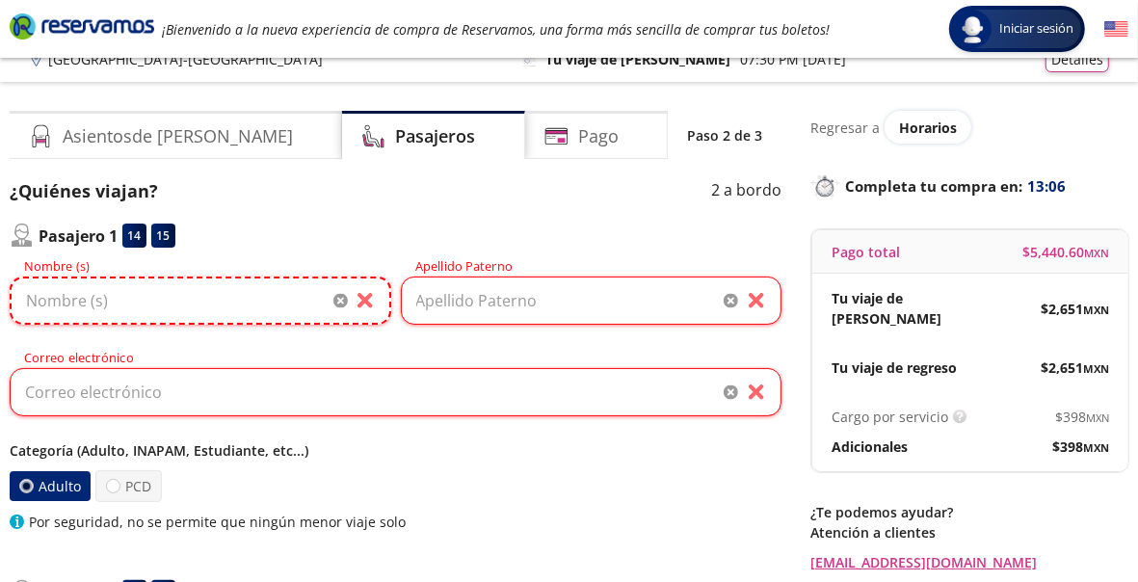
click at [233, 298] on input "Nombre (s)" at bounding box center [200, 300] width 381 height 48
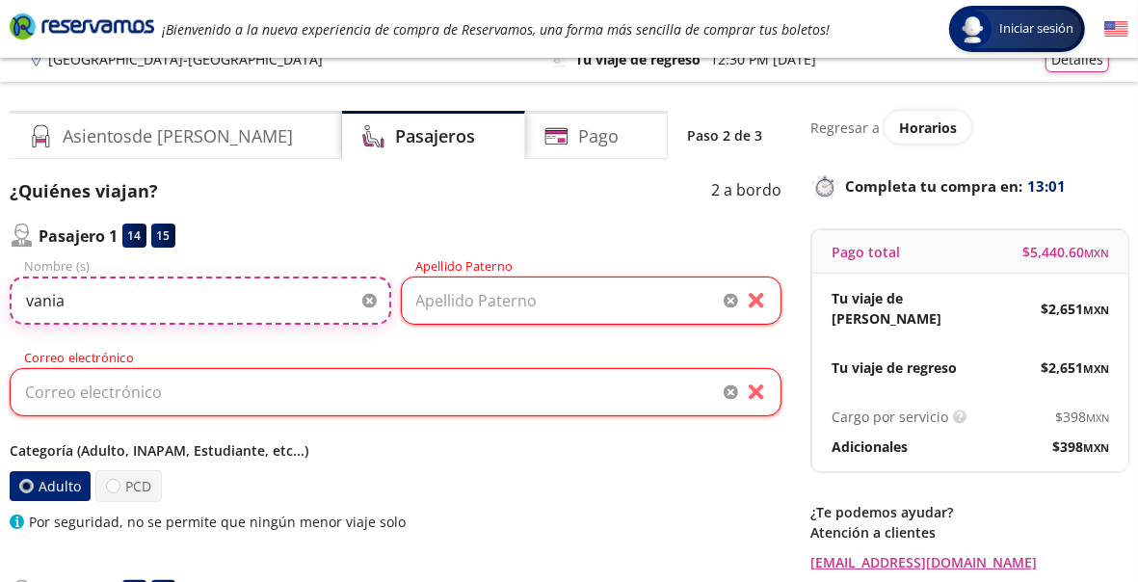
type input "vania"
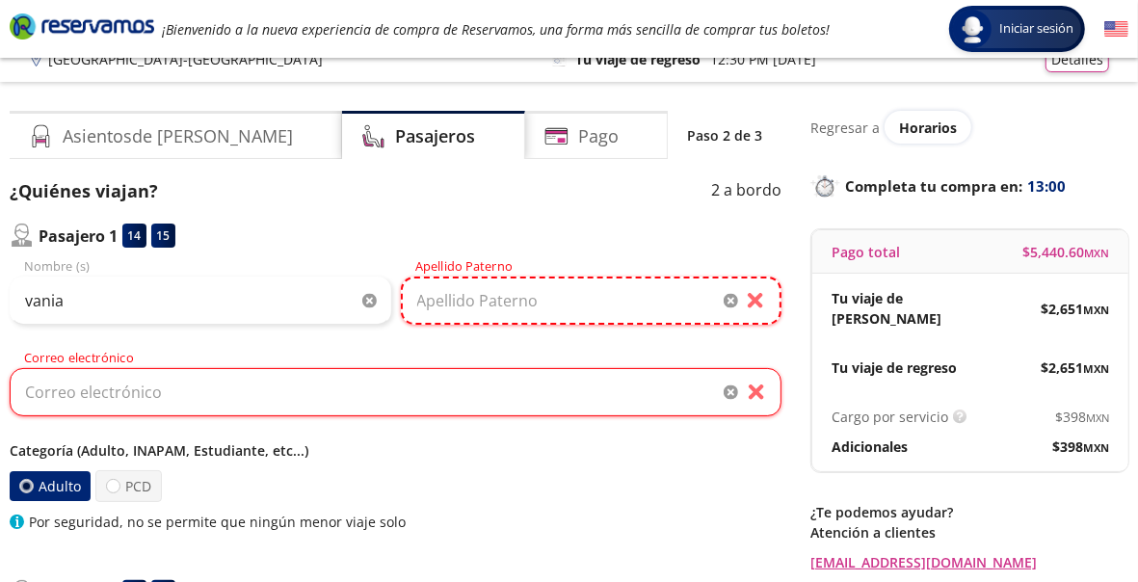
click at [512, 302] on input "Apellido Paterno" at bounding box center [591, 300] width 381 height 48
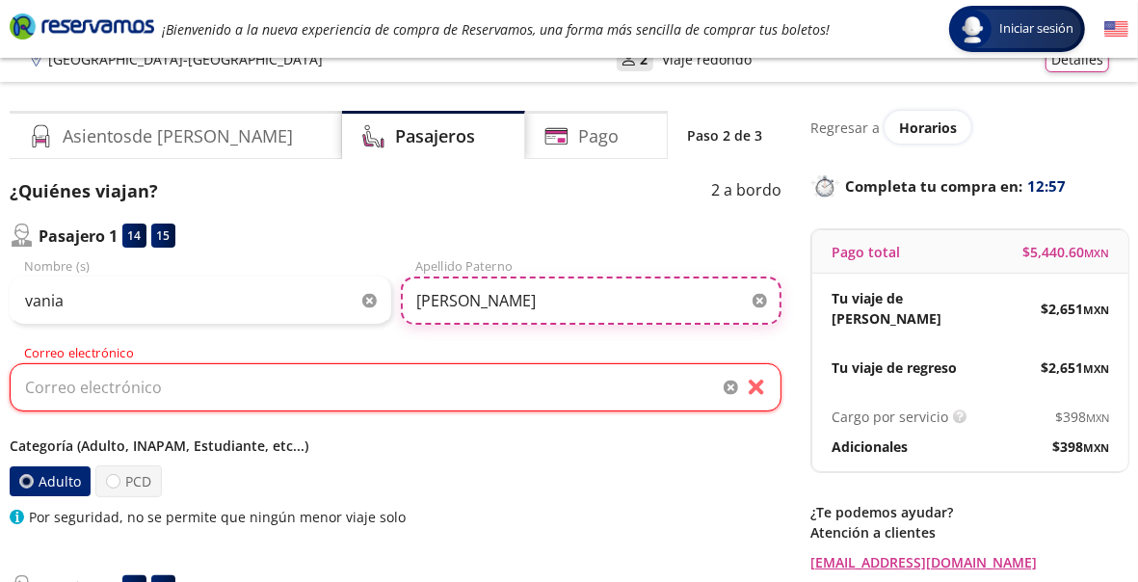
type input "[PERSON_NAME]"
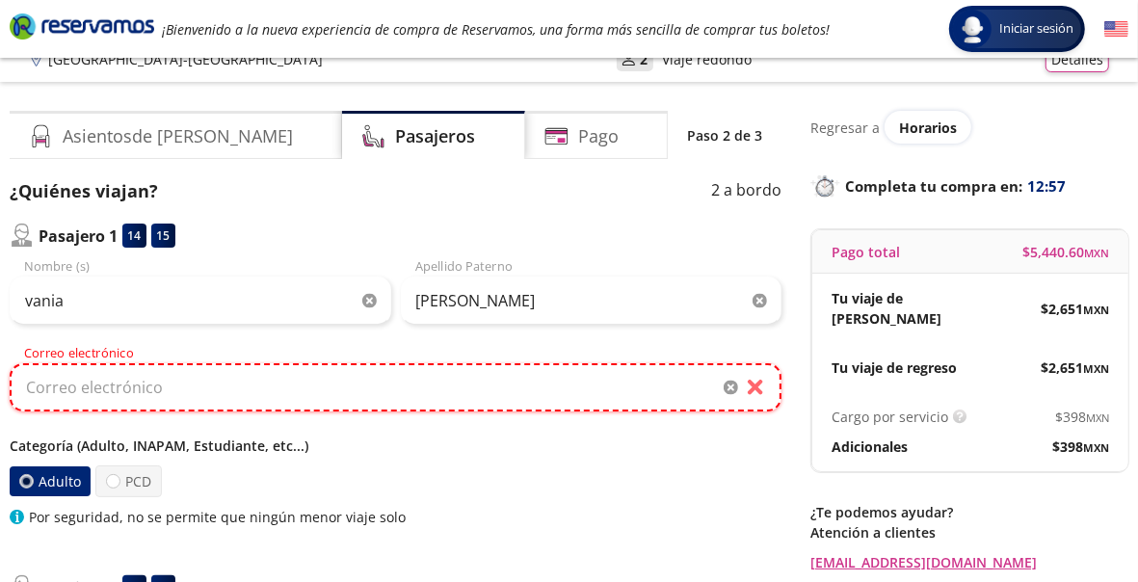
click at [410, 389] on input "Correo electrónico" at bounding box center [396, 387] width 772 height 48
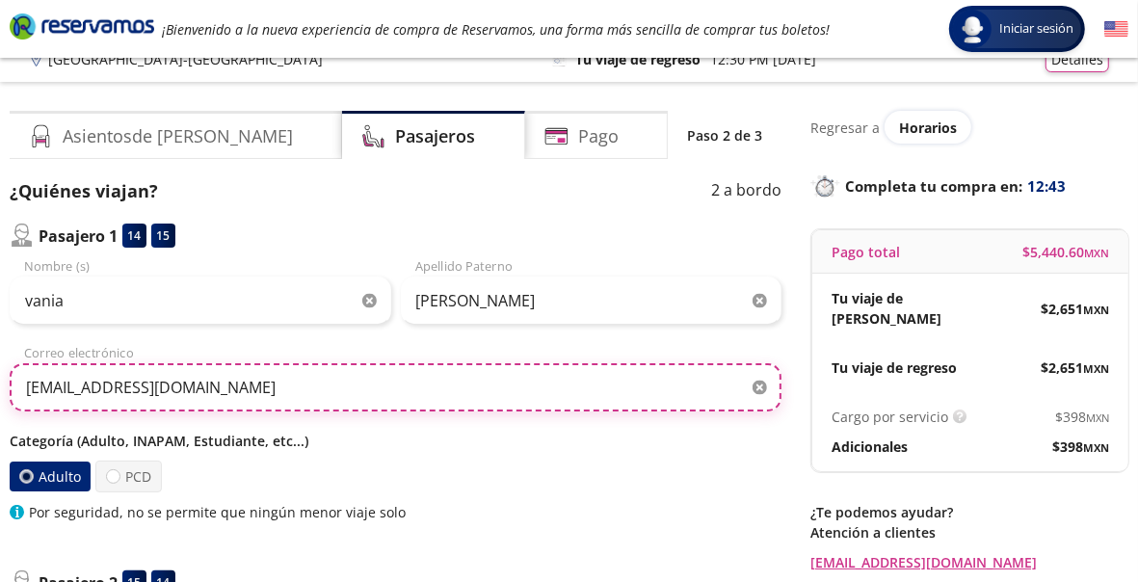
type input "[EMAIL_ADDRESS][DOMAIN_NAME]"
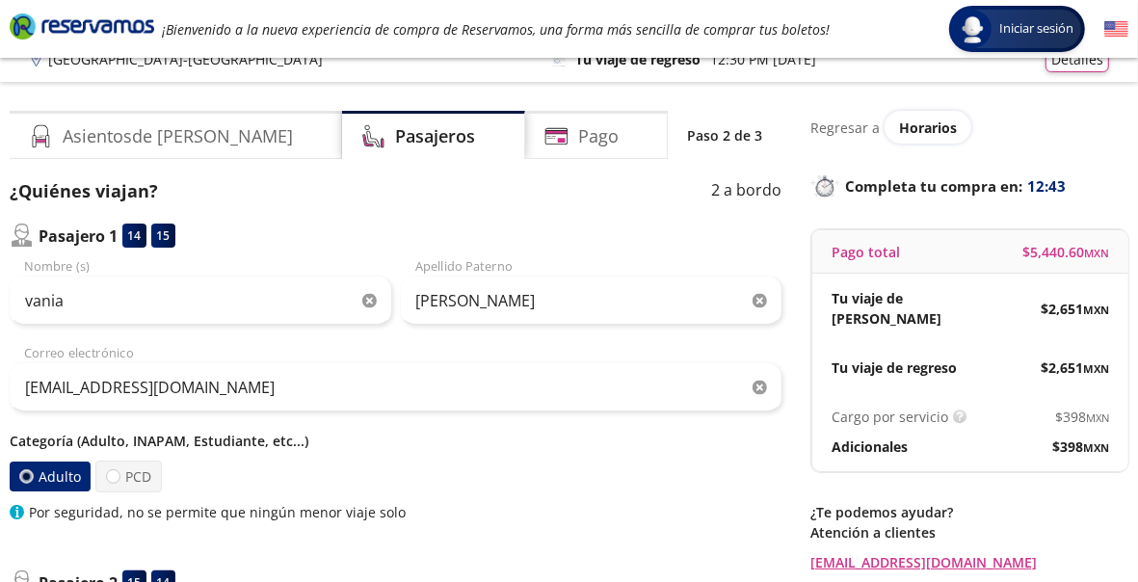
click at [494, 481] on div "Adulto PCD" at bounding box center [396, 476] width 772 height 32
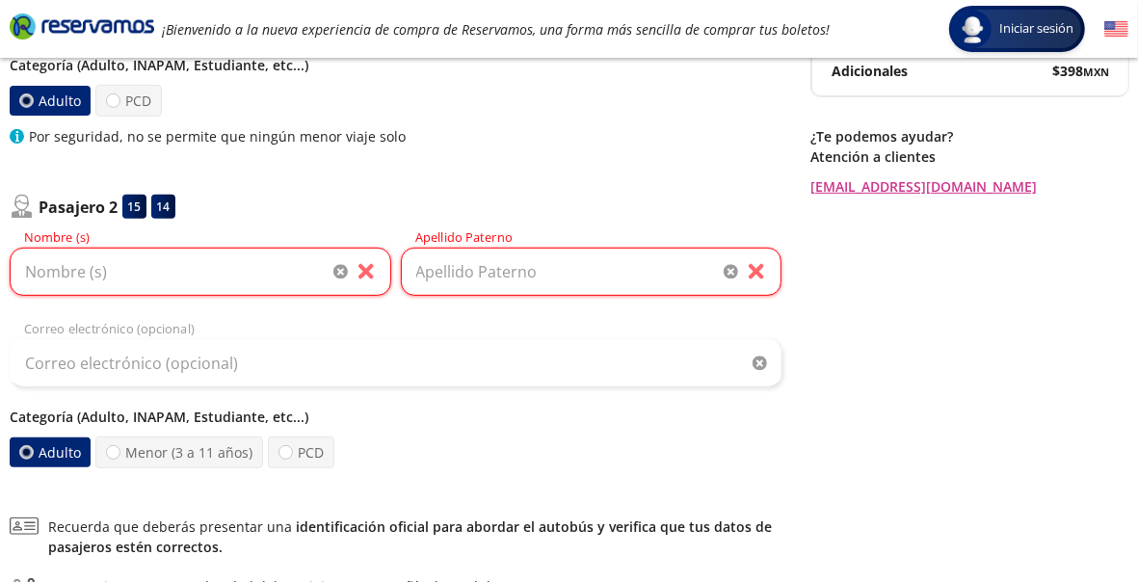
scroll to position [398, 0]
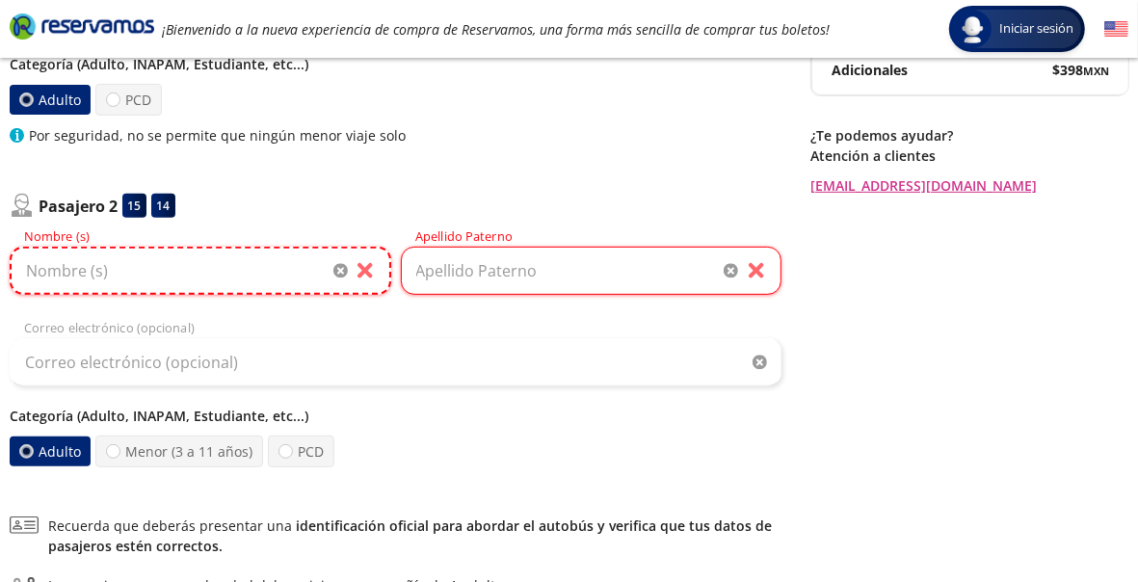
click at [271, 284] on input "Nombre (s)" at bounding box center [200, 271] width 381 height 48
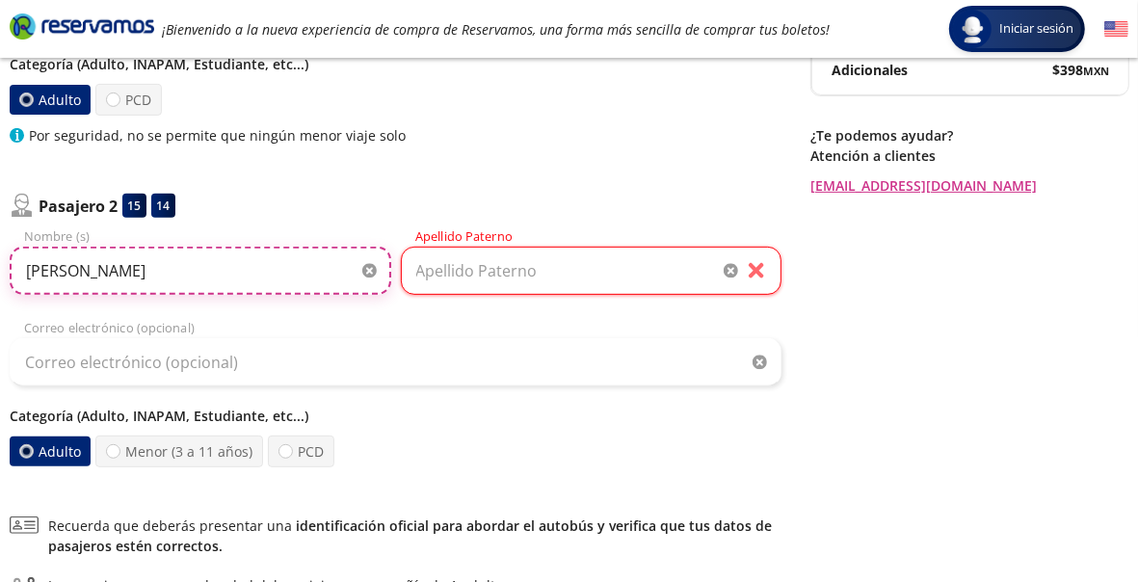
type input "[PERSON_NAME]"
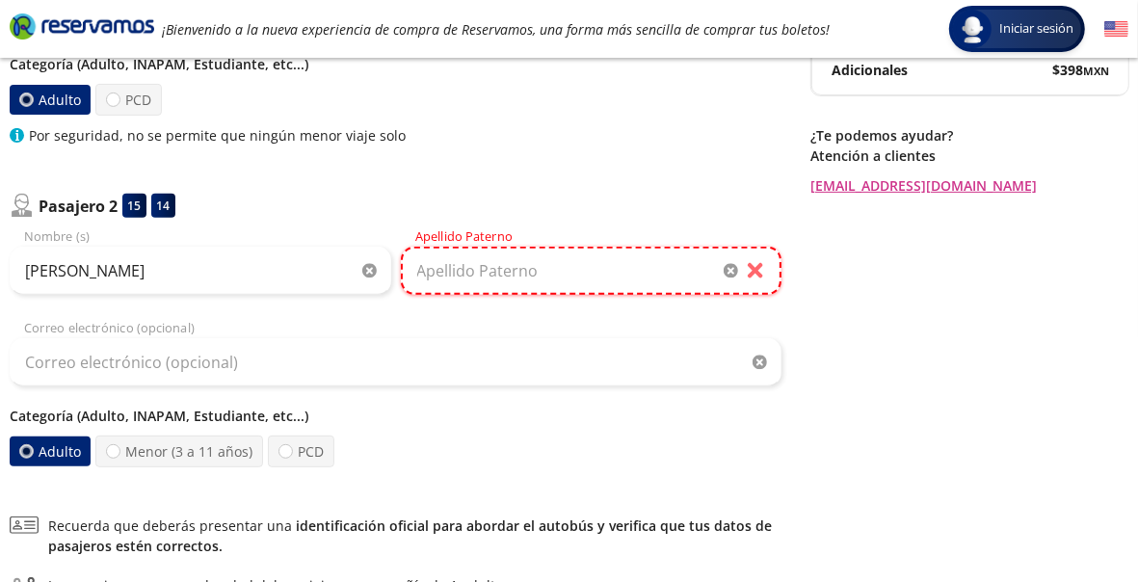
click at [449, 265] on input "Apellido Paterno" at bounding box center [591, 271] width 381 height 48
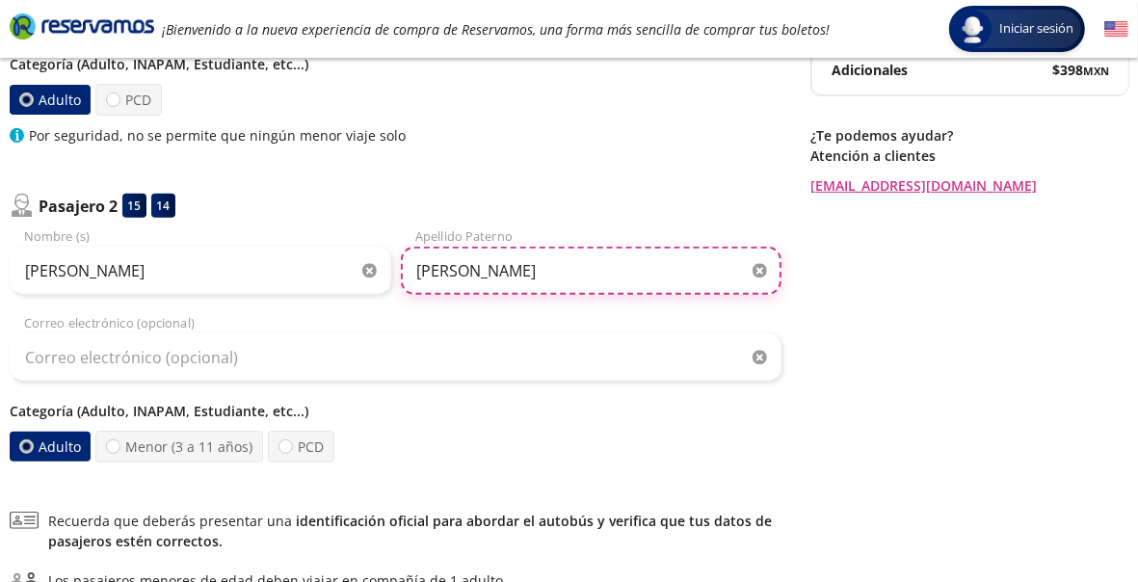
click at [449, 265] on input "[PERSON_NAME]" at bounding box center [591, 271] width 381 height 48
type input "[PERSON_NAME]"
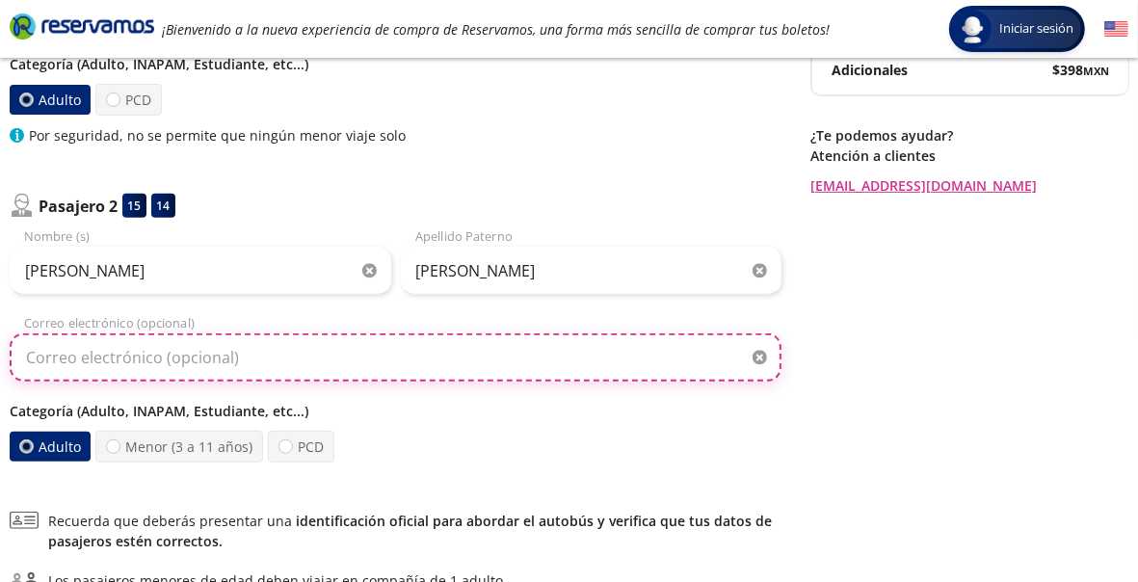
click at [377, 342] on input "Correo electrónico (opcional)" at bounding box center [396, 357] width 772 height 48
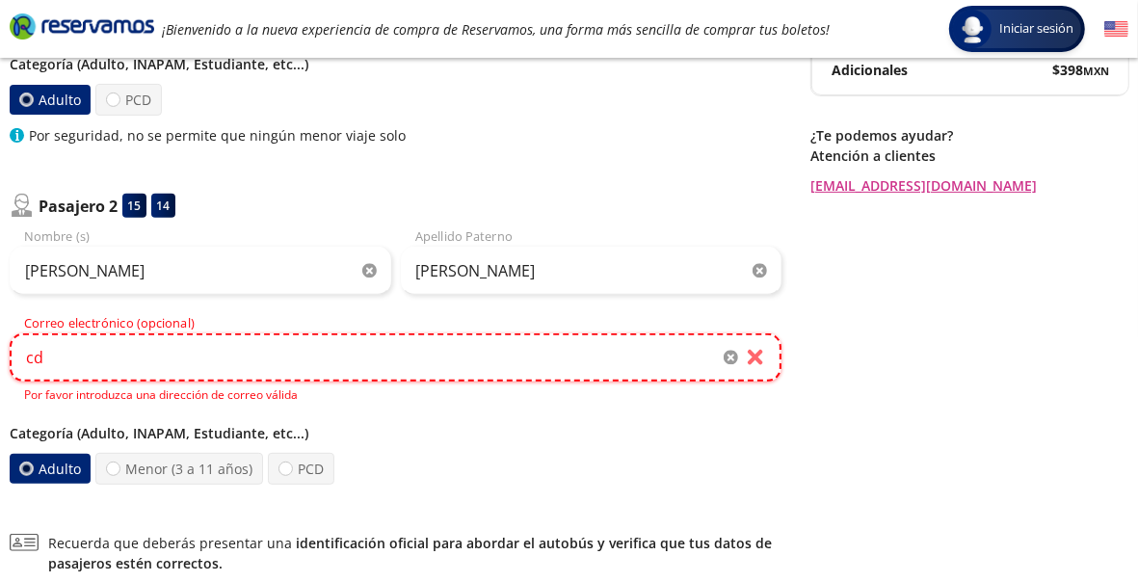
type input "c"
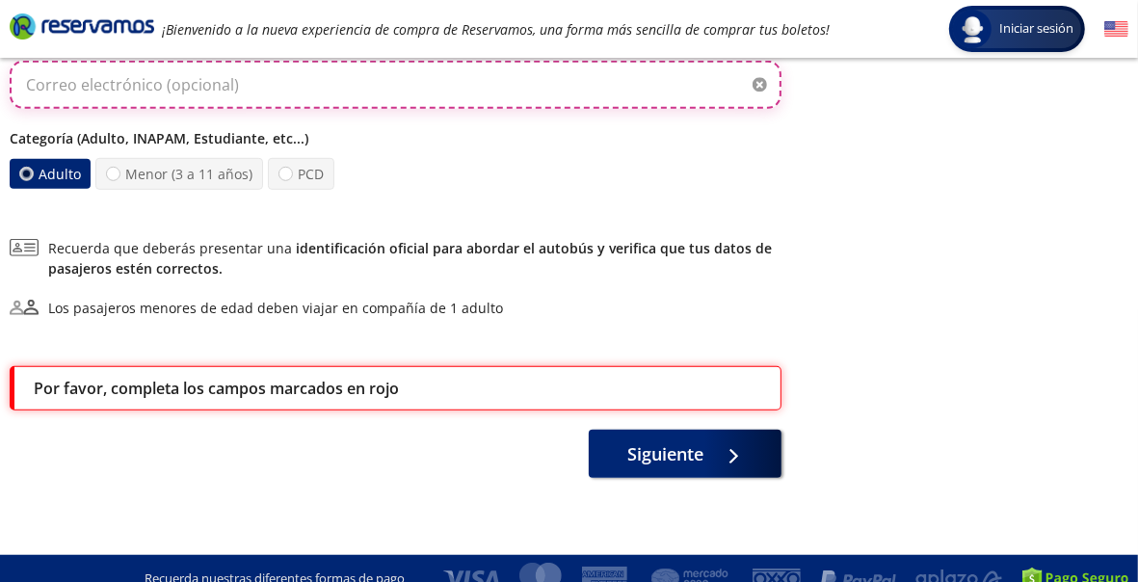
scroll to position [671, 0]
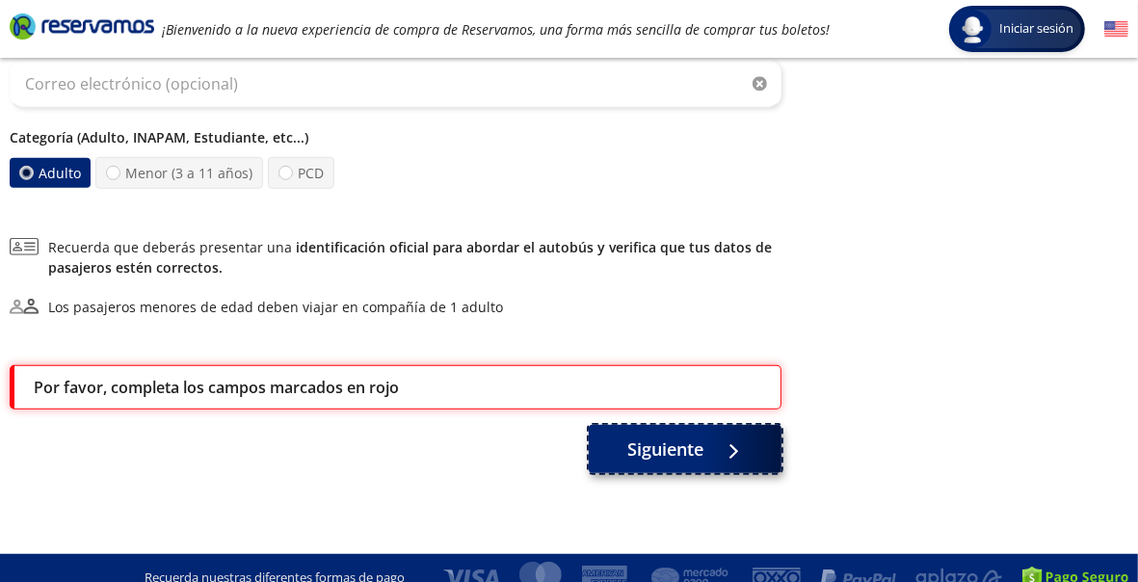
click at [714, 437] on div at bounding box center [728, 449] width 29 height 24
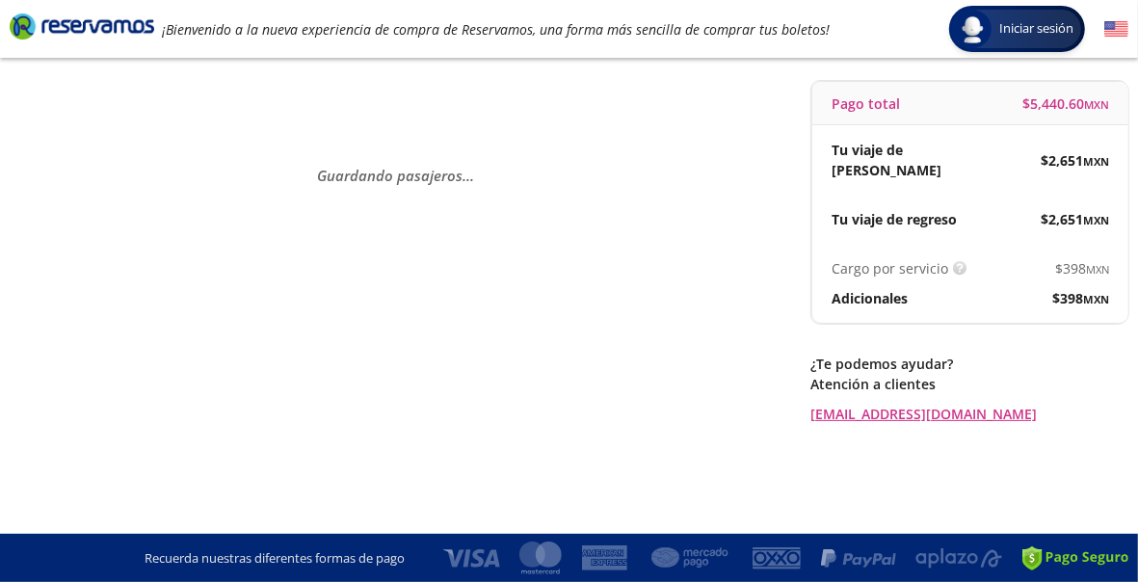
scroll to position [0, 0]
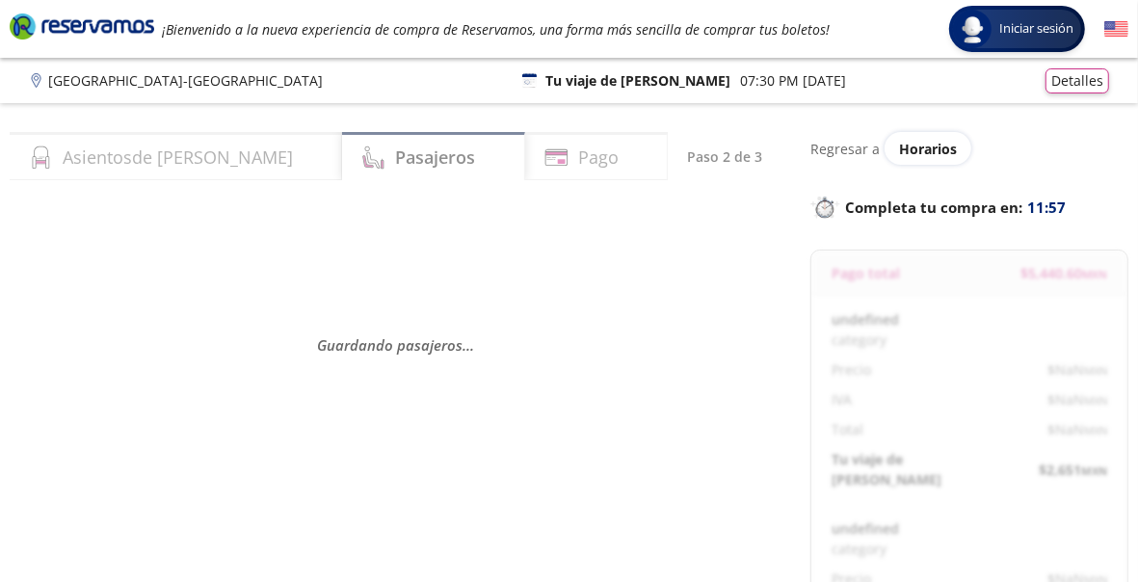
select select "MX"
